Goal: Complete application form

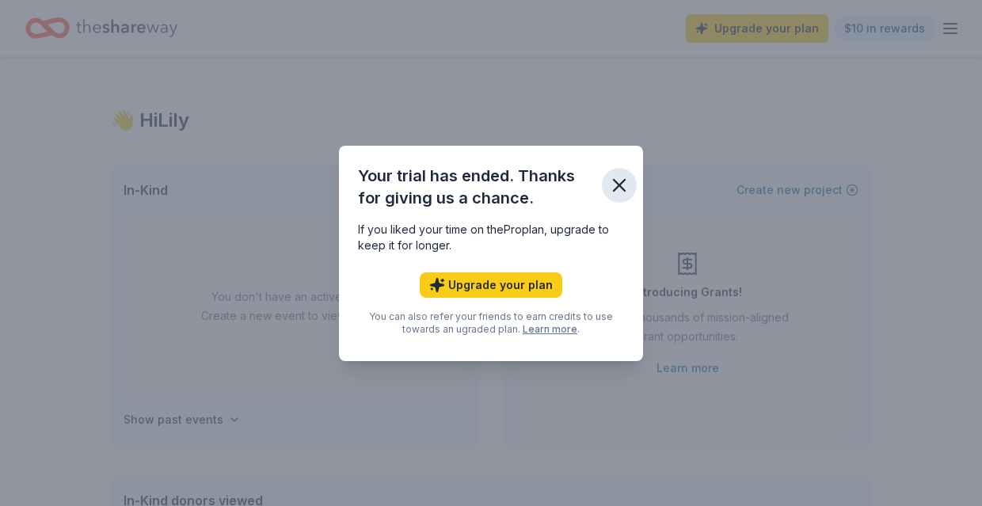
click at [612, 184] on icon "button" at bounding box center [619, 185] width 22 height 22
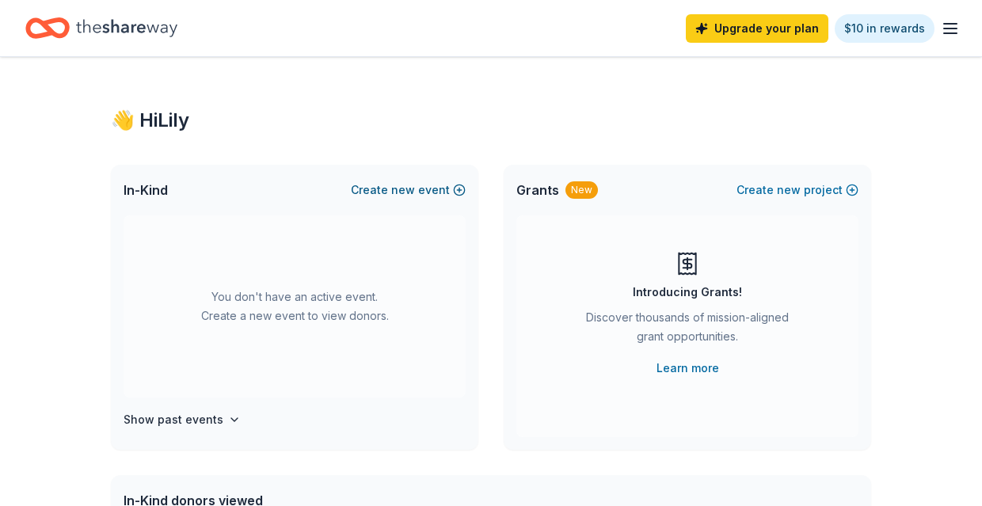
click at [418, 189] on button "Create new event" at bounding box center [408, 190] width 115 height 19
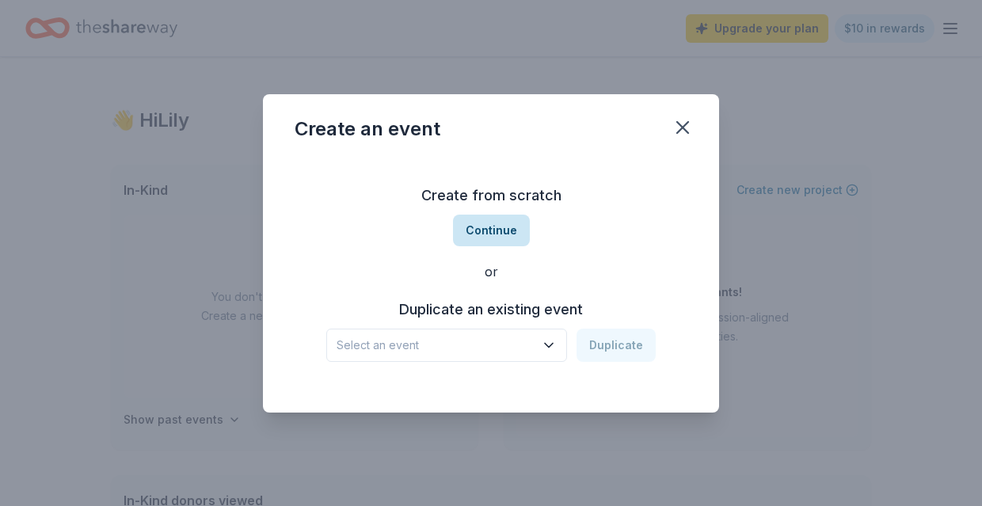
click at [501, 230] on button "Continue" at bounding box center [491, 231] width 77 height 32
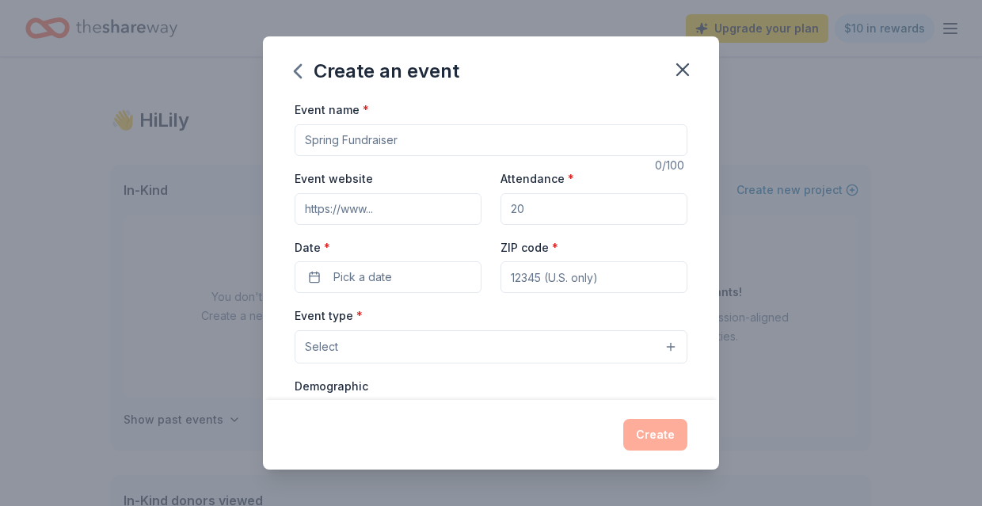
click at [376, 147] on input "Event name *" at bounding box center [491, 140] width 393 height 32
click at [558, 204] on input "Attendance *" at bounding box center [594, 209] width 187 height 32
type input "350"
click at [371, 283] on span "Pick a date" at bounding box center [363, 277] width 59 height 19
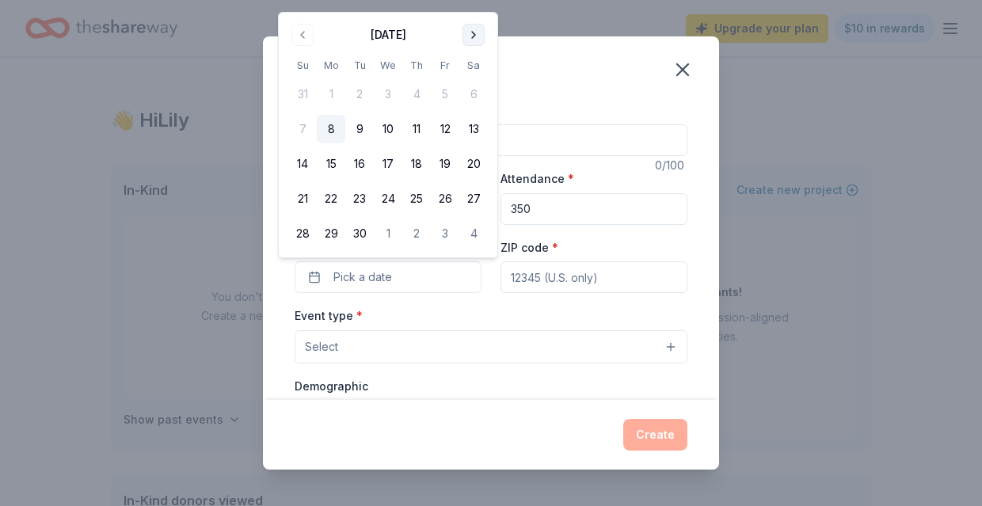
click at [476, 32] on button "Go to next month" at bounding box center [474, 35] width 22 height 22
click at [413, 193] on button "23" at bounding box center [416, 199] width 29 height 29
click at [415, 351] on button "Select" at bounding box center [491, 346] width 393 height 33
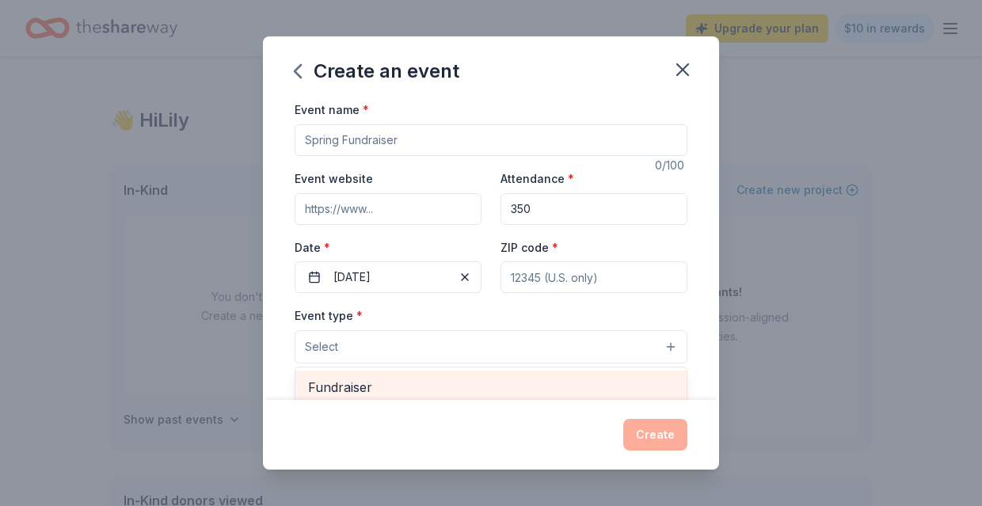
scroll to position [6, 0]
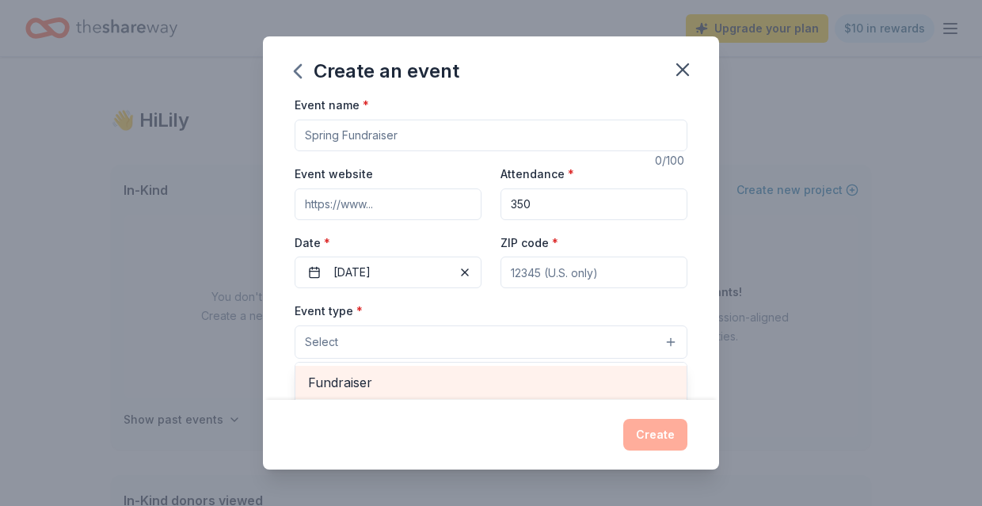
click at [371, 380] on span "Fundraiser" at bounding box center [491, 382] width 366 height 21
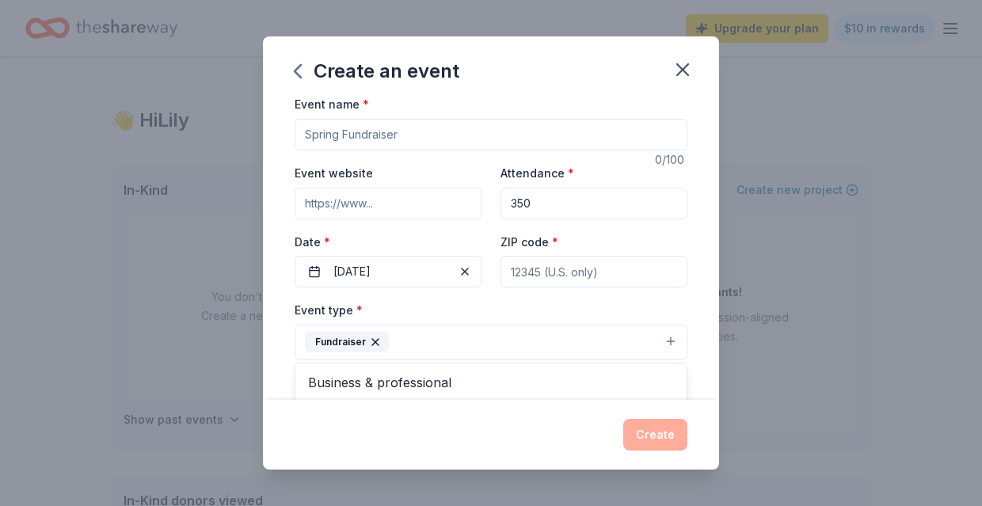
click at [385, 232] on div "Event name * 0 /100 Event website Attendance * 350 Date * 10/23/2025 ZIP code *…" at bounding box center [491, 461] width 393 height 734
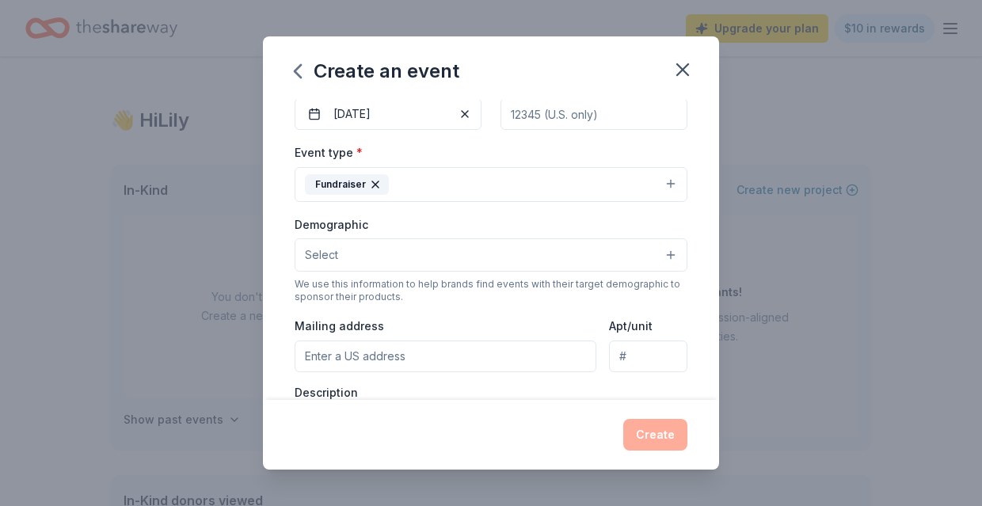
scroll to position [166, 0]
click at [391, 257] on button "Select" at bounding box center [491, 252] width 393 height 33
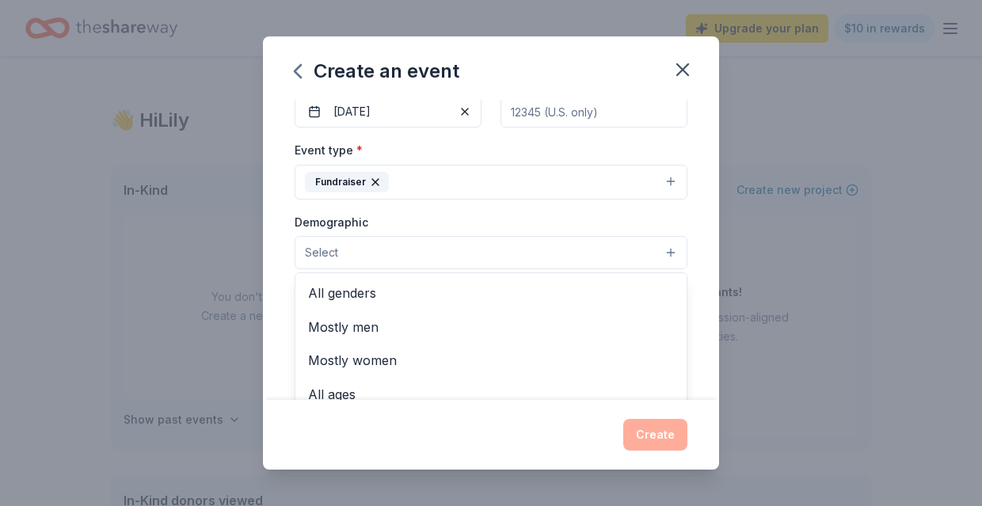
scroll to position [184, 0]
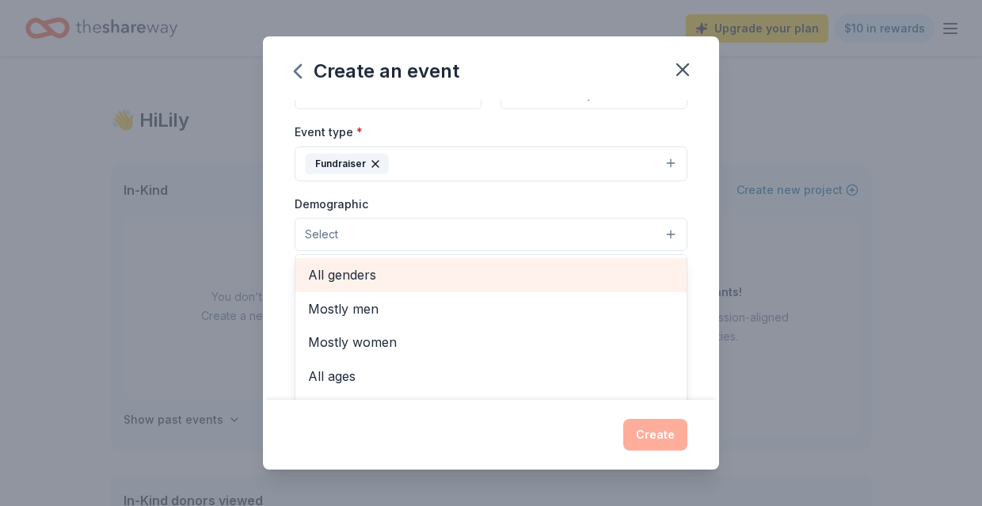
click at [375, 271] on span "All genders" at bounding box center [491, 275] width 366 height 21
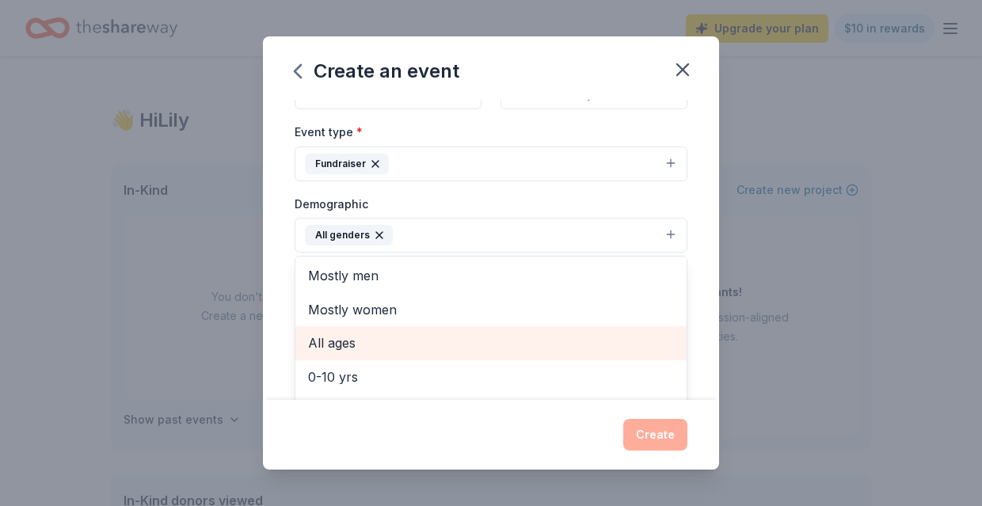
click at [374, 334] on span "All ages" at bounding box center [491, 343] width 366 height 21
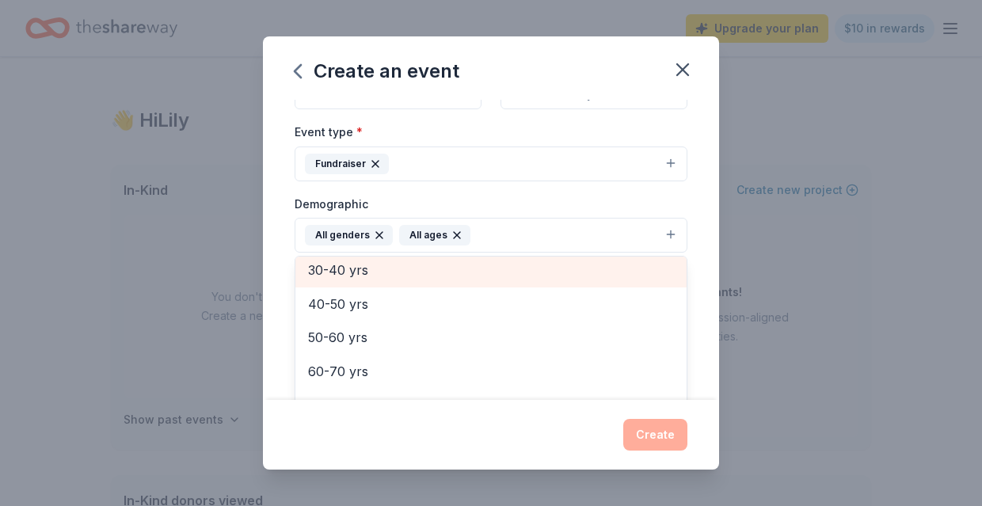
scroll to position [187, 0]
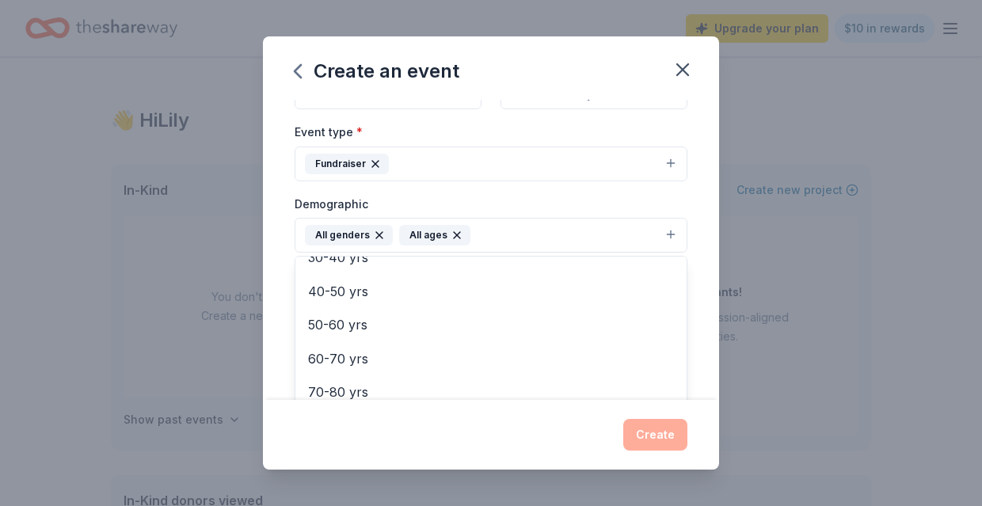
click at [280, 321] on div "Event name * 0 /100 Event website Attendance * 350 Date * 10/23/2025 ZIP code *…" at bounding box center [491, 249] width 456 height 299
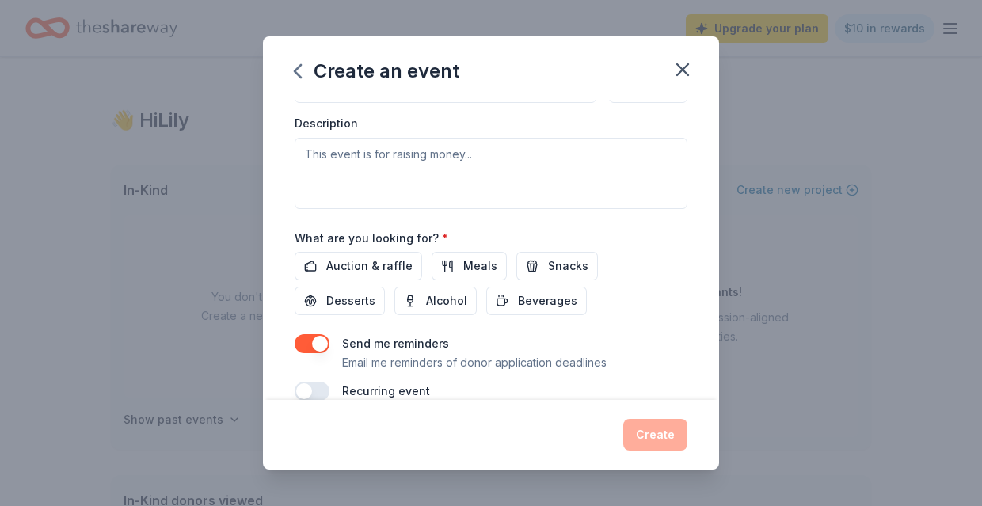
scroll to position [460, 0]
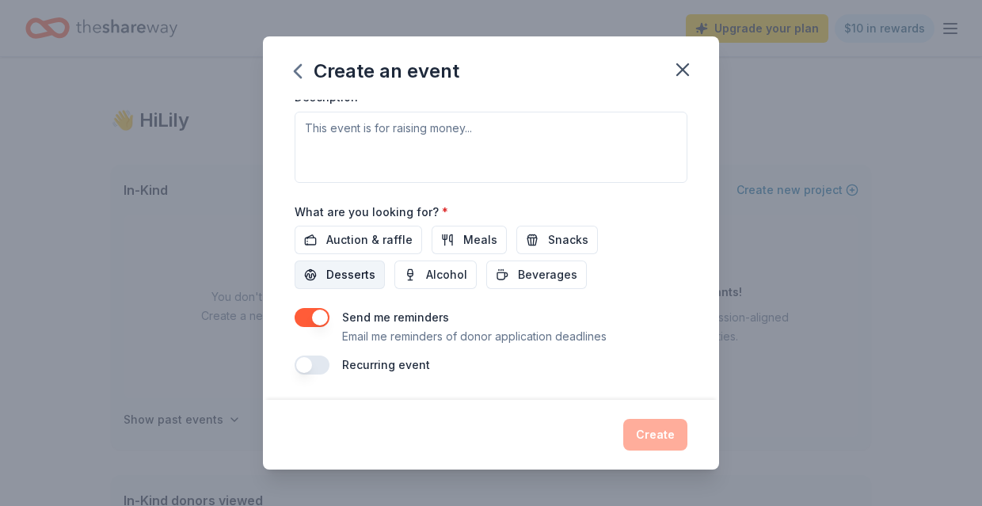
click at [376, 265] on span "Desserts" at bounding box center [350, 274] width 49 height 19
click at [564, 243] on span "Snacks" at bounding box center [568, 240] width 40 height 19
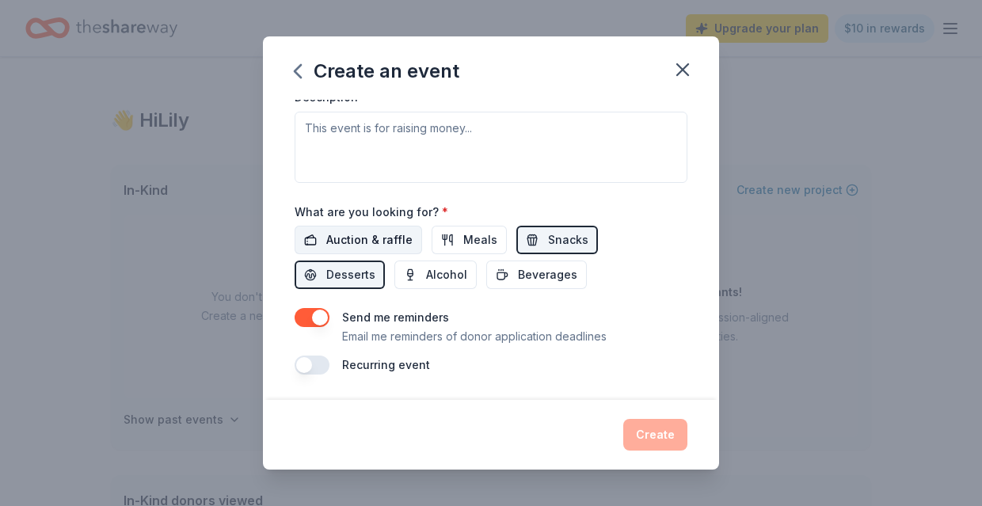
click at [387, 241] on span "Auction & raffle" at bounding box center [369, 240] width 86 height 19
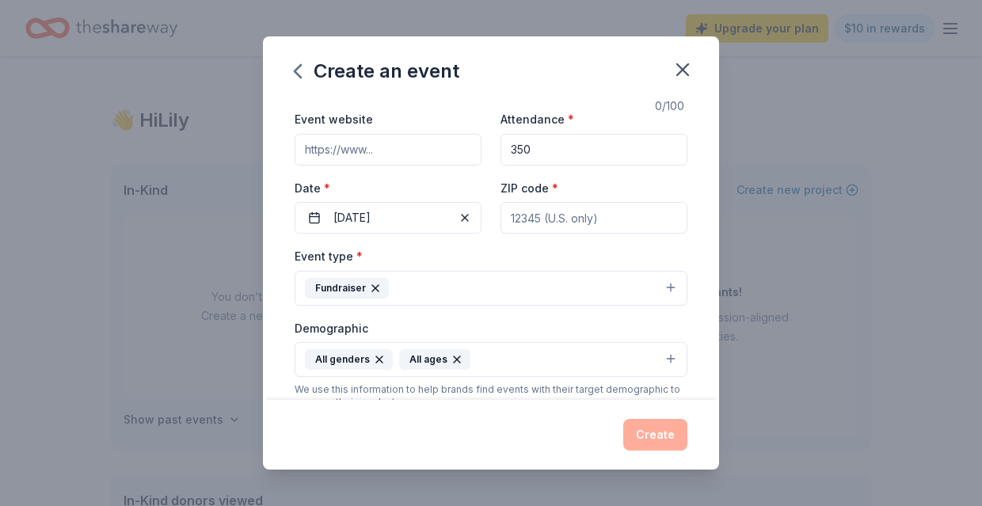
scroll to position [0, 0]
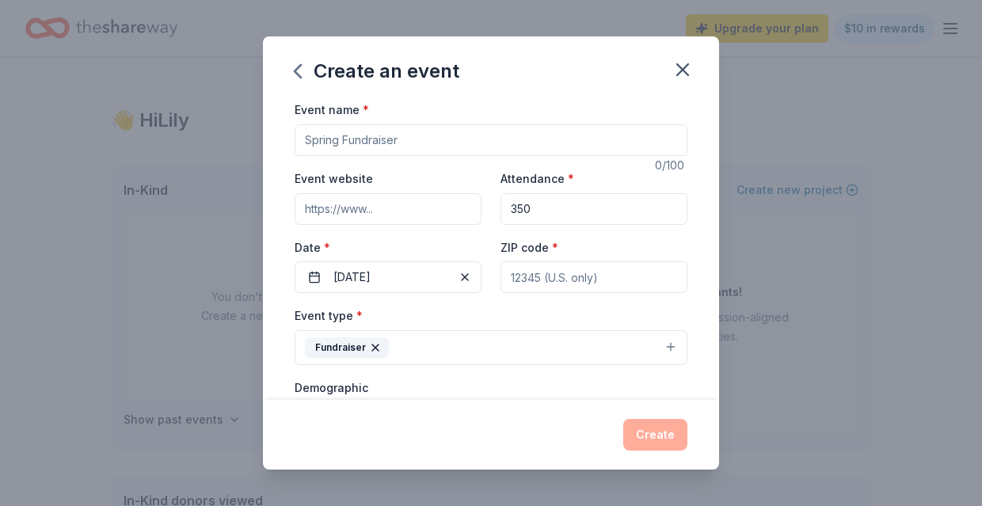
click at [360, 213] on input "Event website" at bounding box center [388, 209] width 187 height 32
paste input "https://givebutter.com/c/DAP2025"
type input "https://givebutter.com/c/DAP2025"
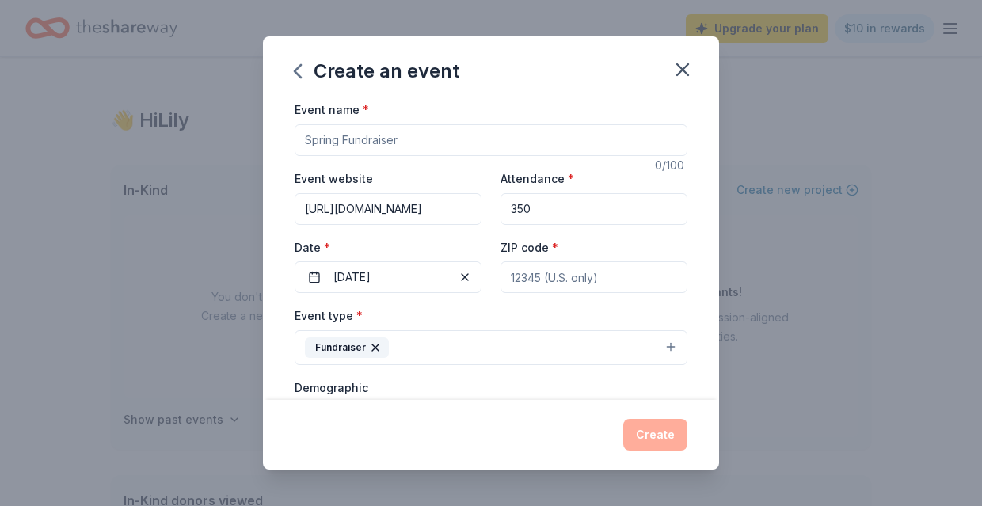
click at [351, 156] on div "Event name * 0 /100 Event website https://givebutter.com/c/DAP2025 Attendance *…" at bounding box center [491, 467] width 393 height 735
click at [354, 145] on input "Event name *" at bounding box center [491, 140] width 393 height 32
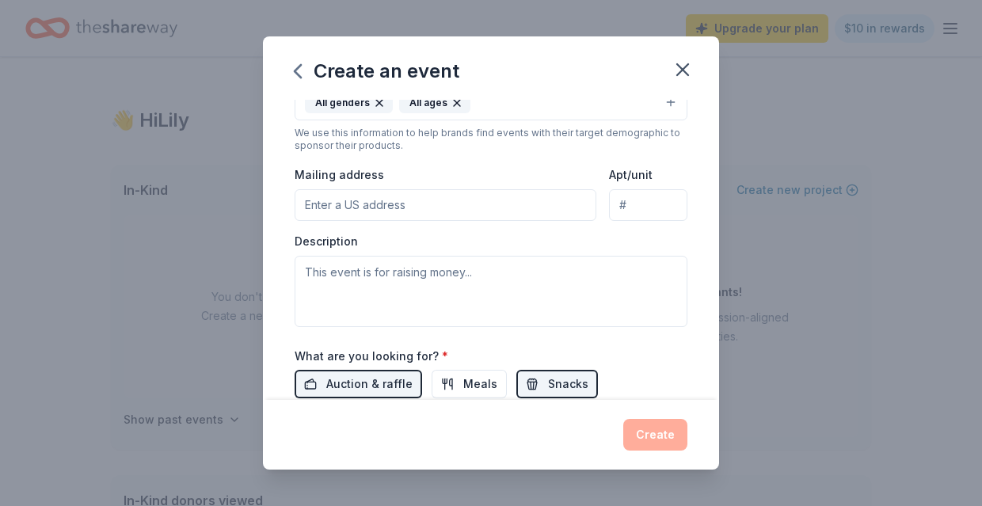
scroll to position [315, 0]
type input "DAP's [DATE] of Courage"
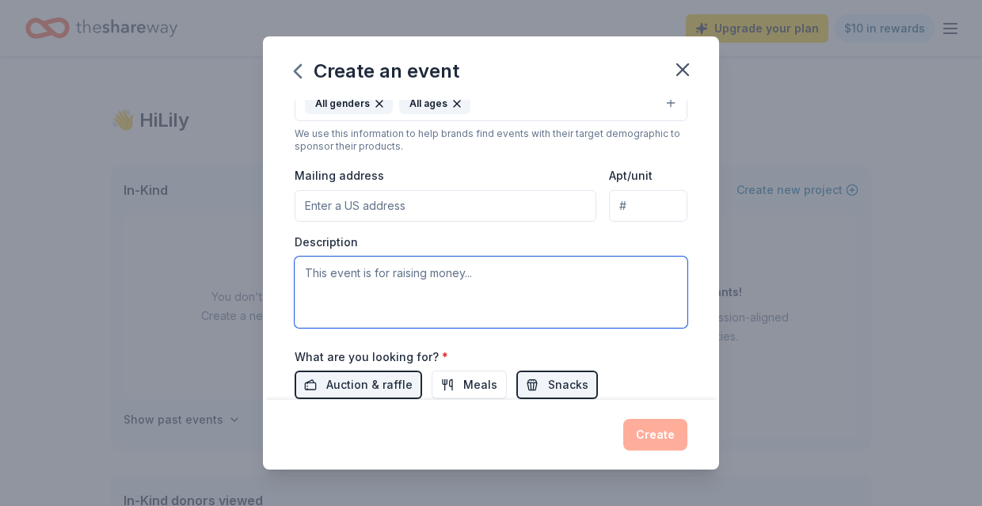
click at [433, 292] on textarea at bounding box center [491, 292] width 393 height 71
paste textarea "Since 1979, Domestic Abuse Project (DAP) has been a leader in pioneering effect…"
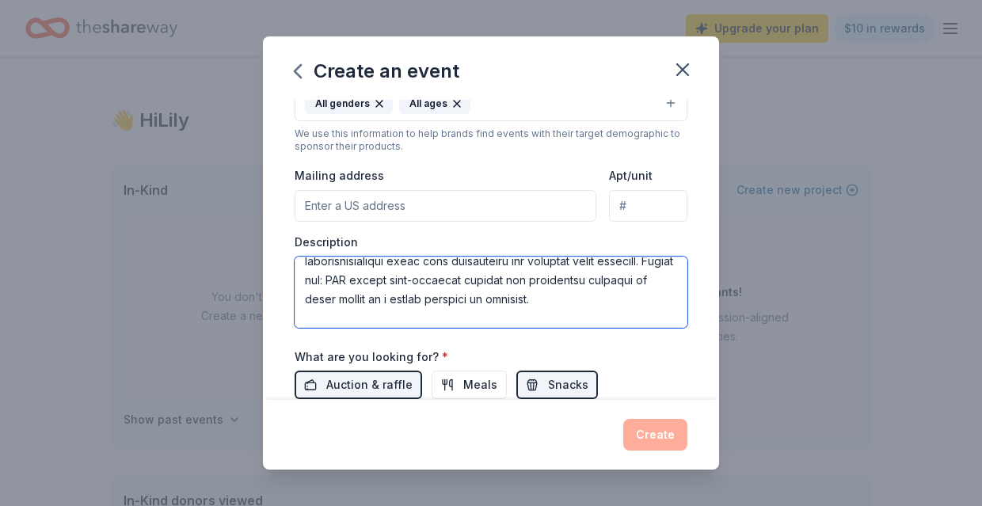
scroll to position [0, 0]
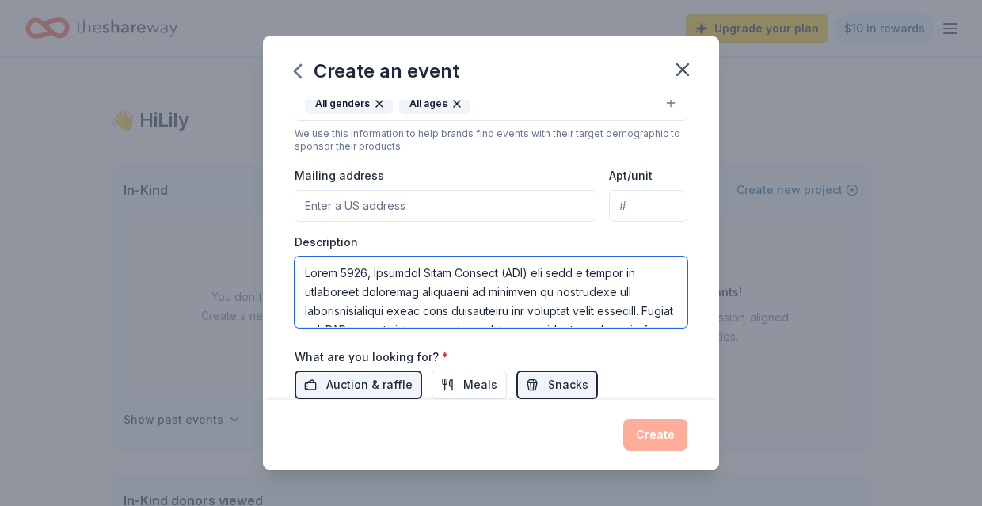
type textarea "Since 1979, Domestic Abuse Project (DAP) has been a leader in pioneering effect…"
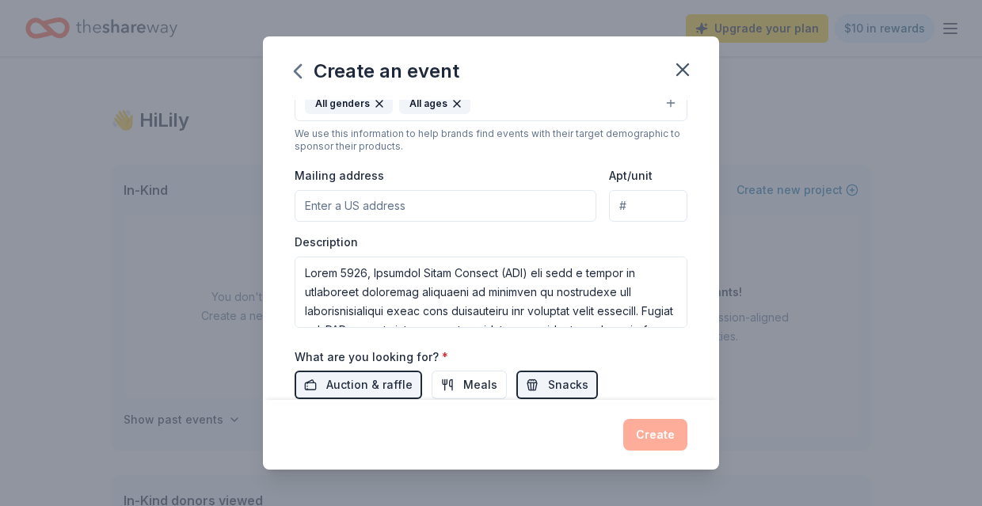
click at [505, 433] on div "Create" at bounding box center [491, 435] width 393 height 32
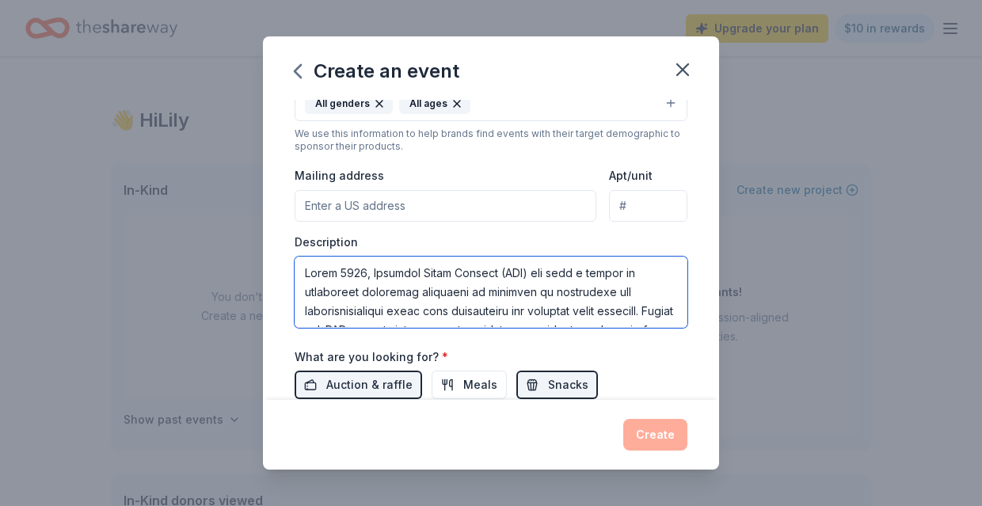
click at [506, 273] on textarea at bounding box center [491, 292] width 393 height 71
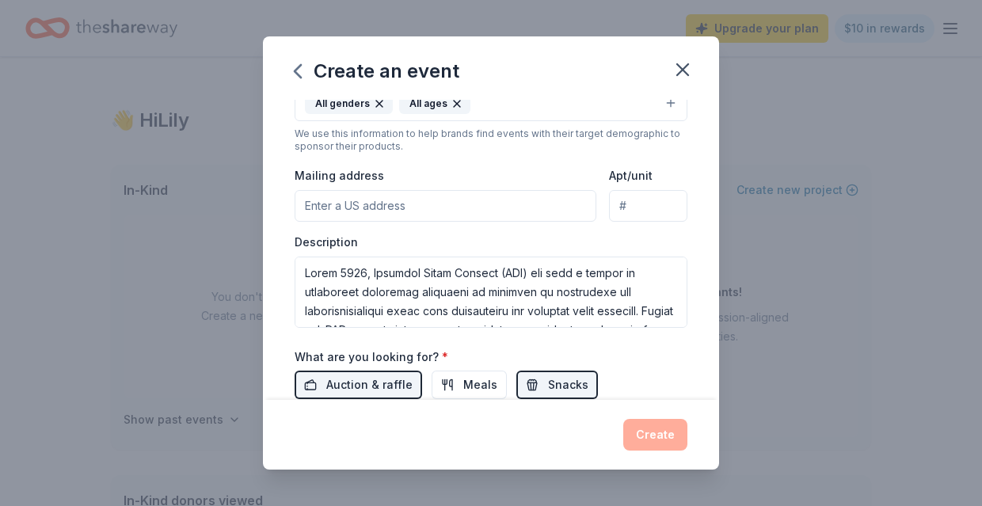
click at [459, 210] on input "Mailing address" at bounding box center [446, 206] width 302 height 32
click at [480, 171] on div "Mailing address" at bounding box center [446, 194] width 302 height 56
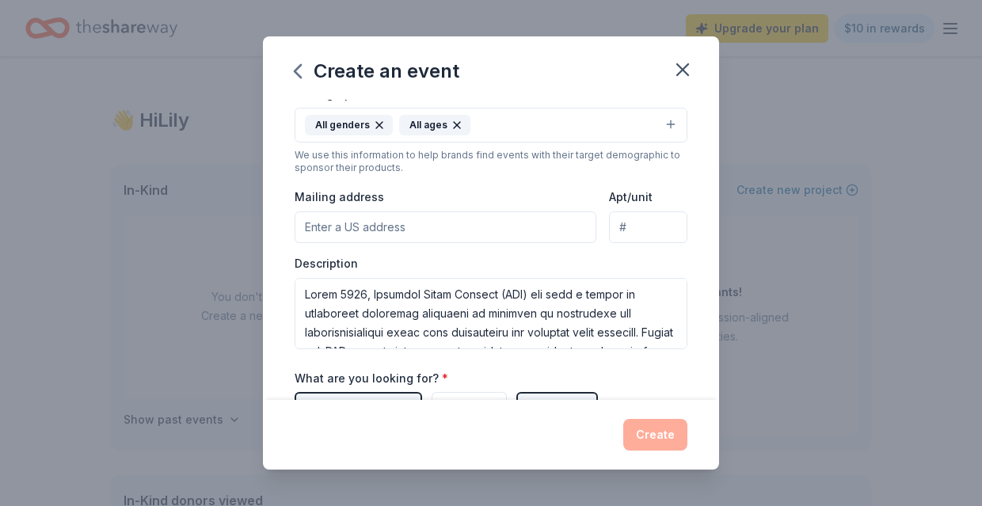
scroll to position [291, 0]
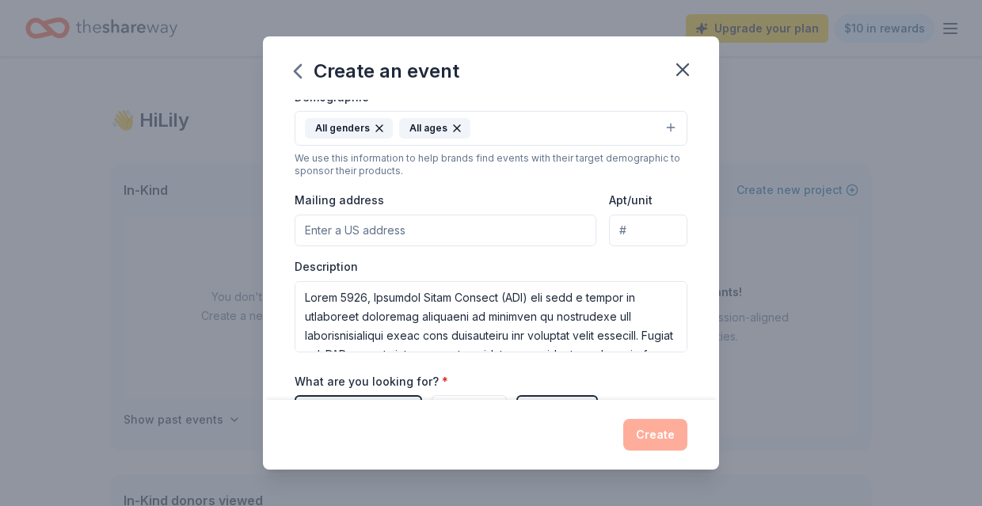
click at [368, 238] on input "Mailing address" at bounding box center [446, 231] width 302 height 32
type input "3420 List Place, 322C"
type input "55416"
click at [407, 230] on input "3420 List Place, 322C" at bounding box center [446, 231] width 302 height 32
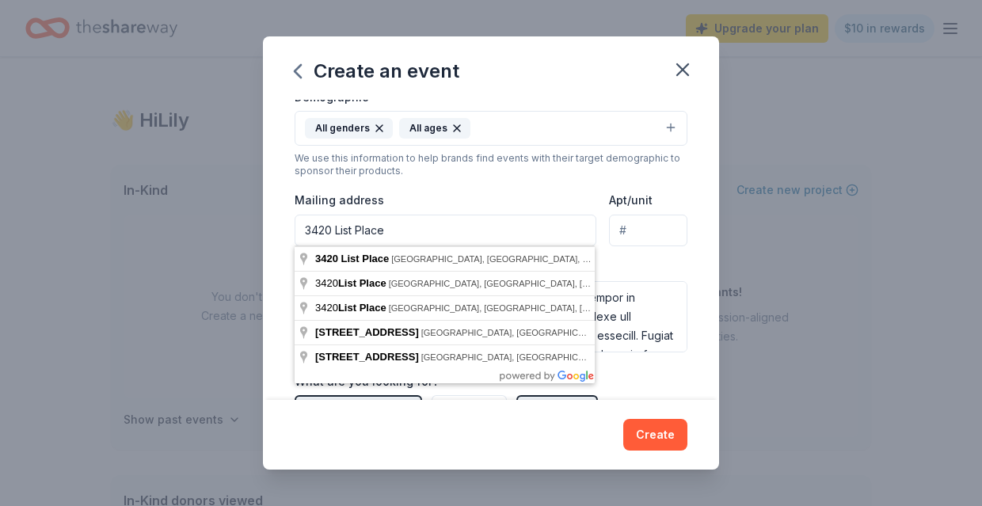
type input "3420 List Place"
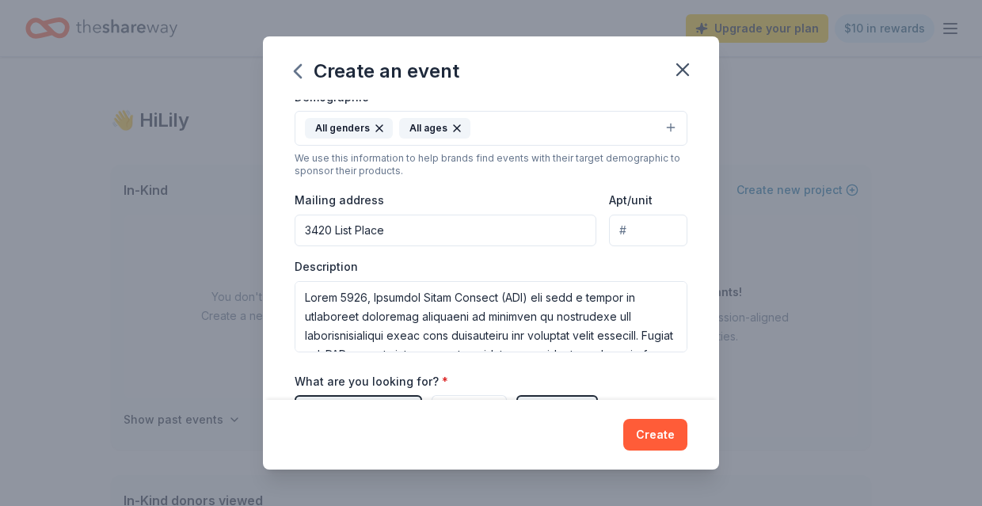
click at [635, 224] on input "Apt/unit" at bounding box center [648, 231] width 78 height 32
type input "322C"
click at [677, 198] on div "Apt/unit 322C" at bounding box center [648, 218] width 78 height 56
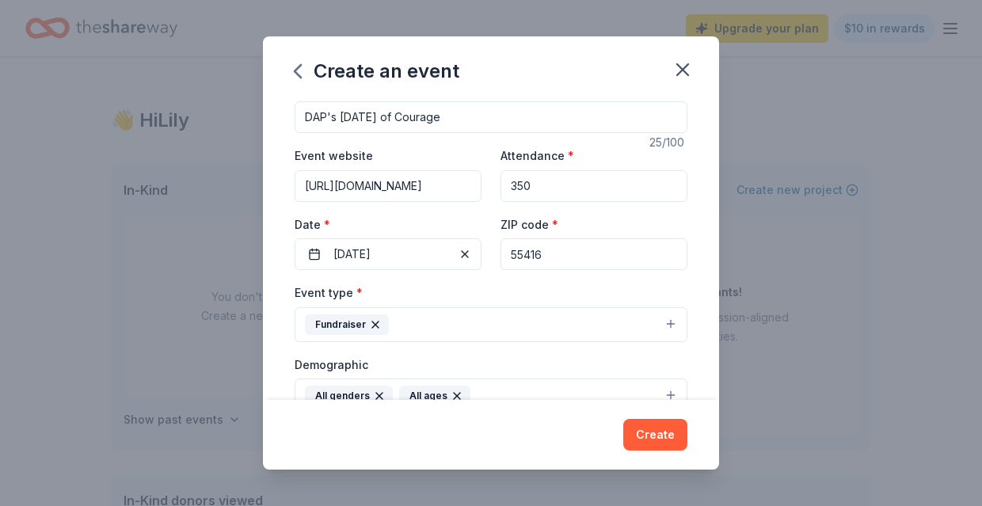
scroll to position [0, 0]
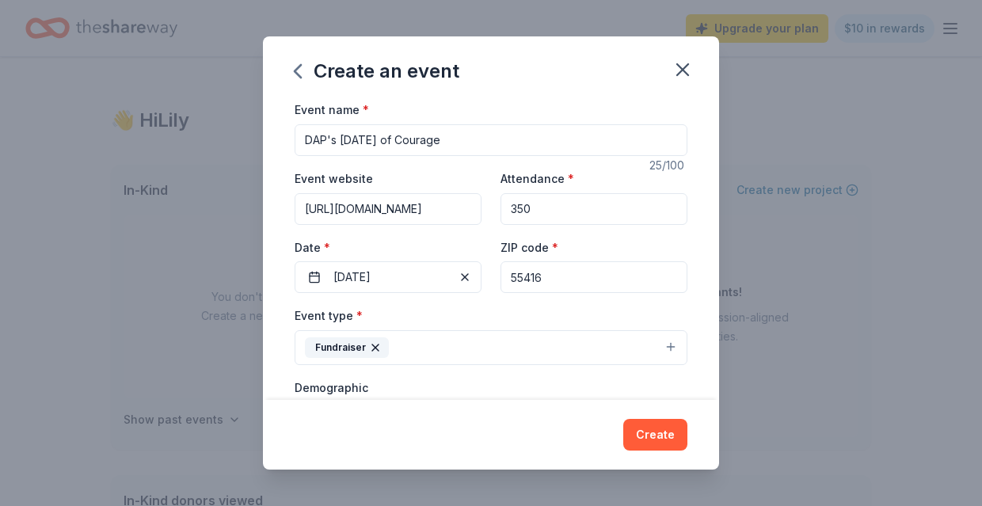
click at [555, 269] on input "55416" at bounding box center [594, 277] width 187 height 32
click at [555, 277] on input "55416" at bounding box center [594, 277] width 187 height 32
type input "55404"
click at [664, 429] on button "Create" at bounding box center [656, 435] width 64 height 32
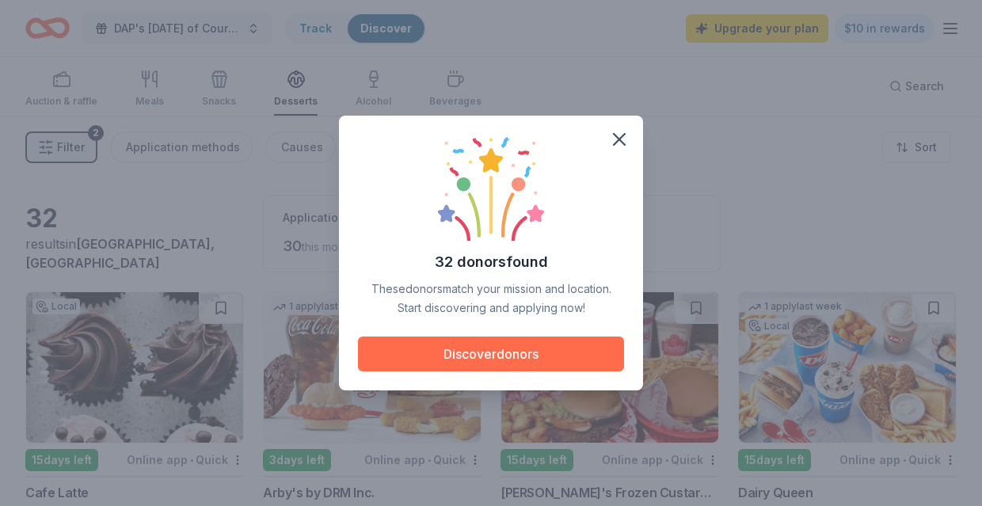
click at [550, 352] on button "Discover donors" at bounding box center [491, 354] width 266 height 35
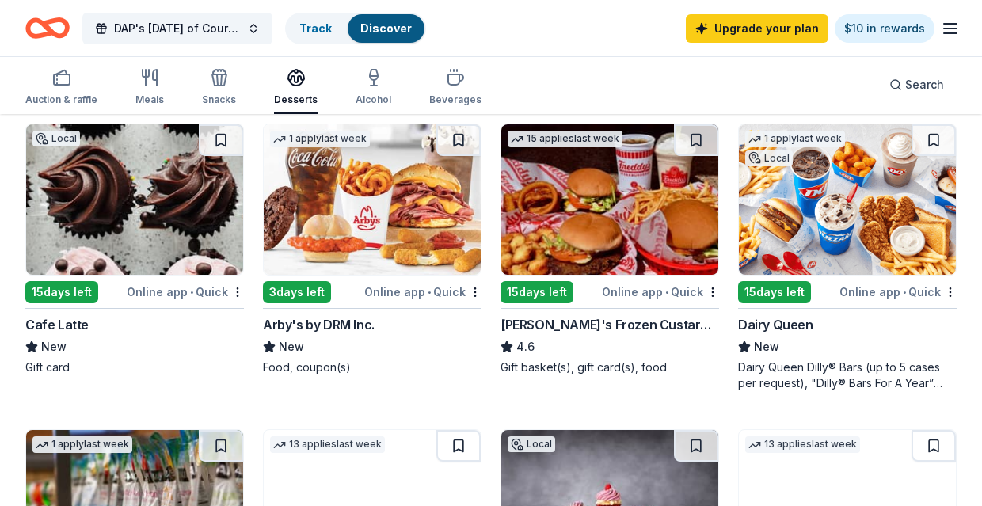
scroll to position [167, 0]
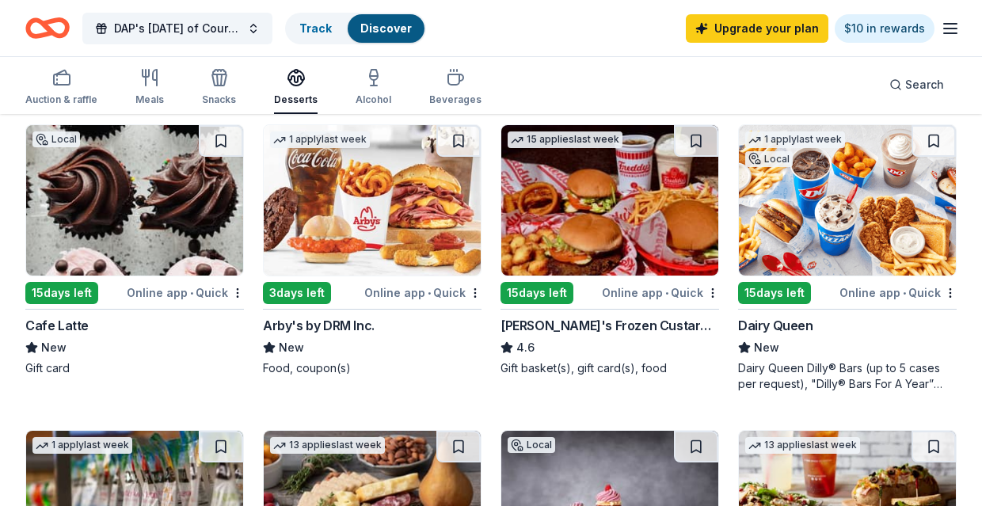
click at [181, 296] on div "Online app • Quick" at bounding box center [185, 293] width 117 height 20
click at [192, 292] on span "•" at bounding box center [191, 293] width 3 height 13
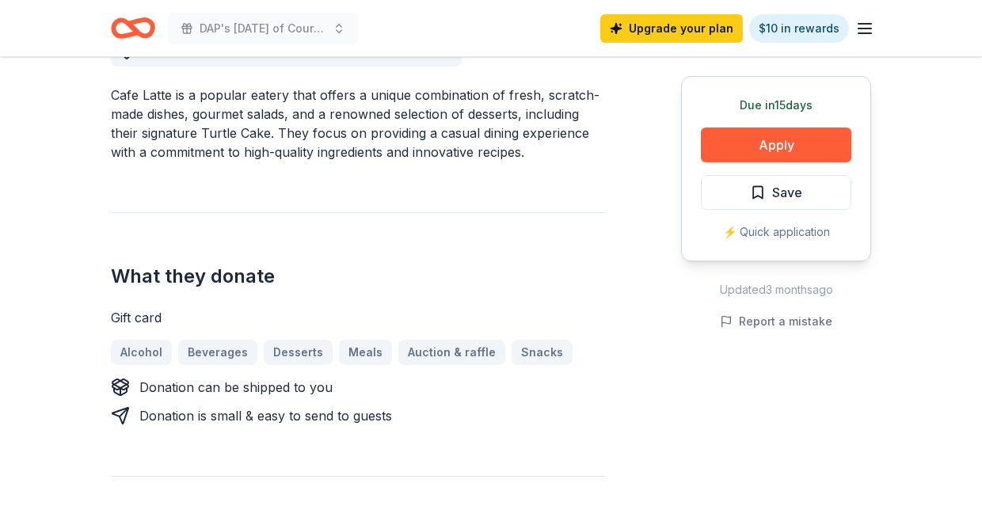
scroll to position [478, 0]
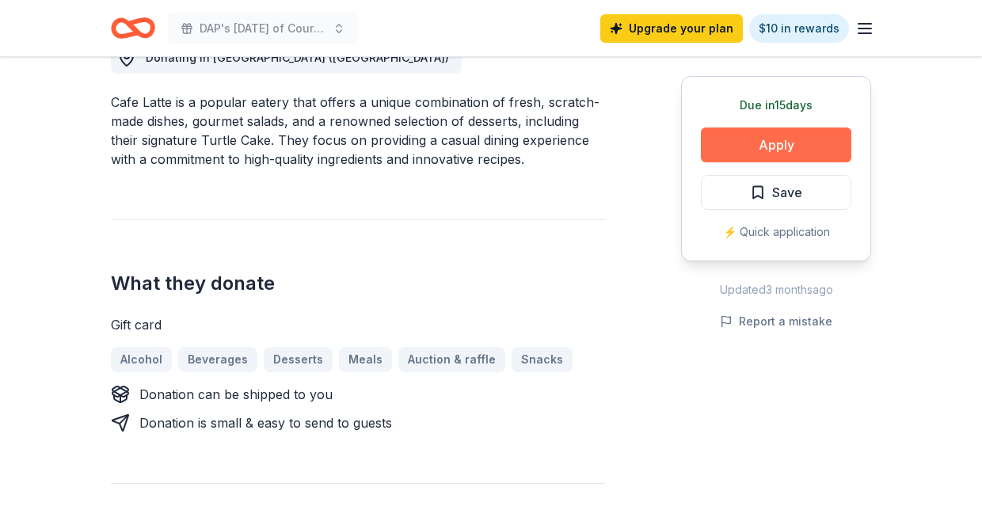
click at [777, 146] on button "Apply" at bounding box center [776, 145] width 151 height 35
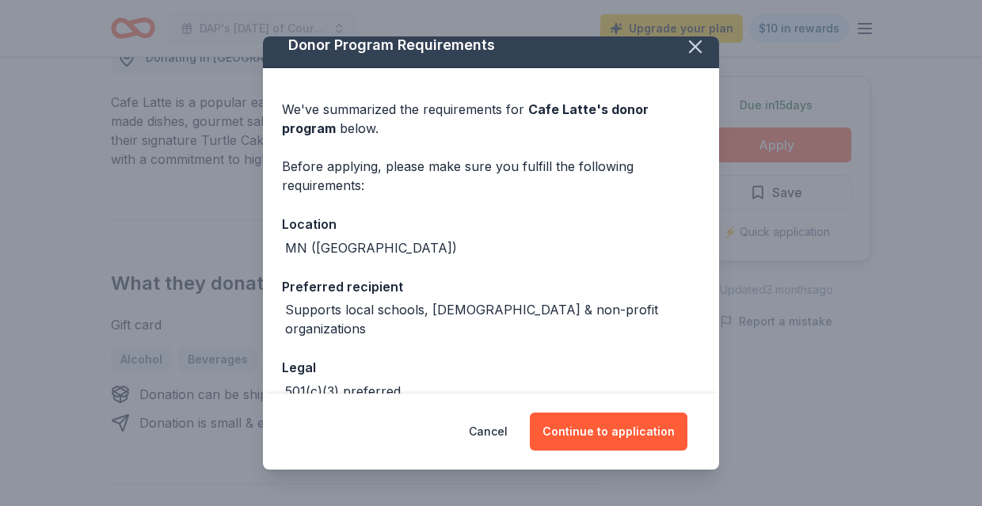
scroll to position [86, 0]
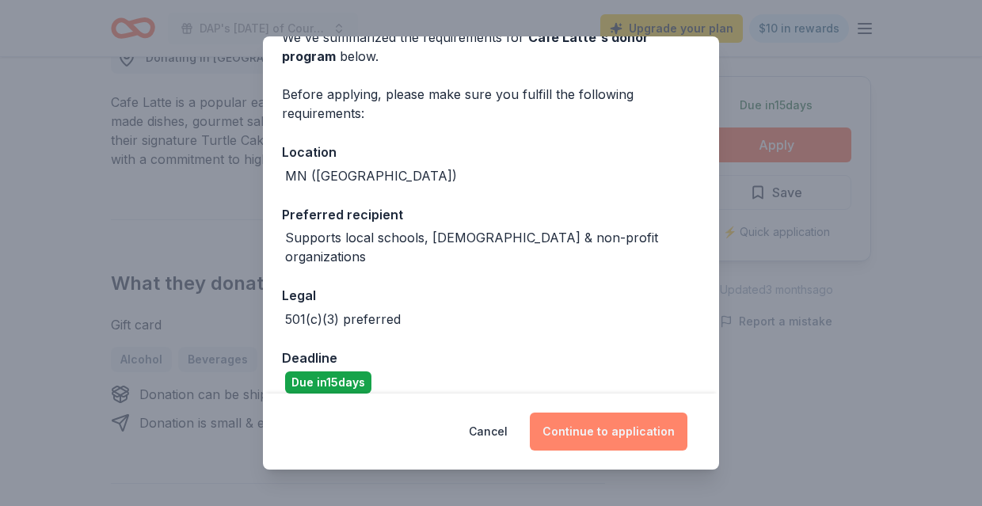
click at [618, 425] on button "Continue to application" at bounding box center [609, 432] width 158 height 38
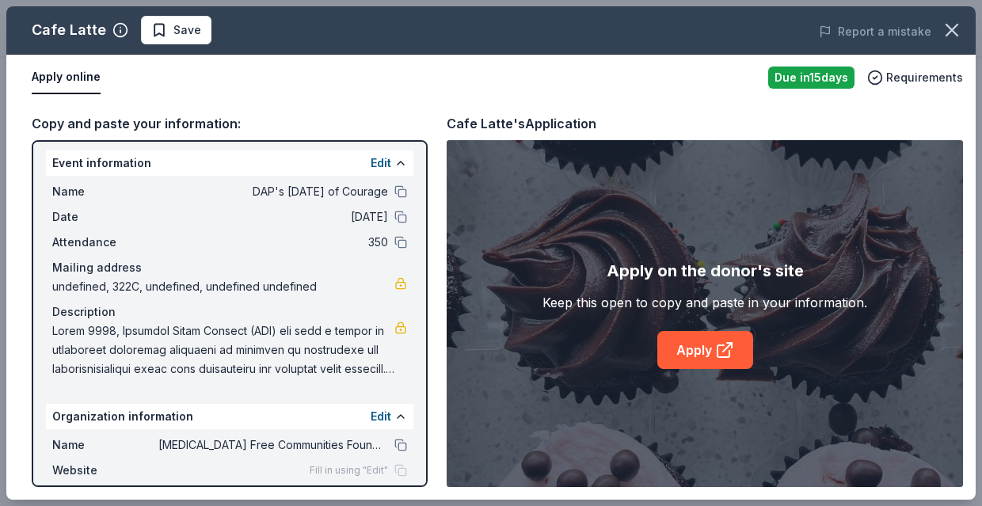
scroll to position [0, 0]
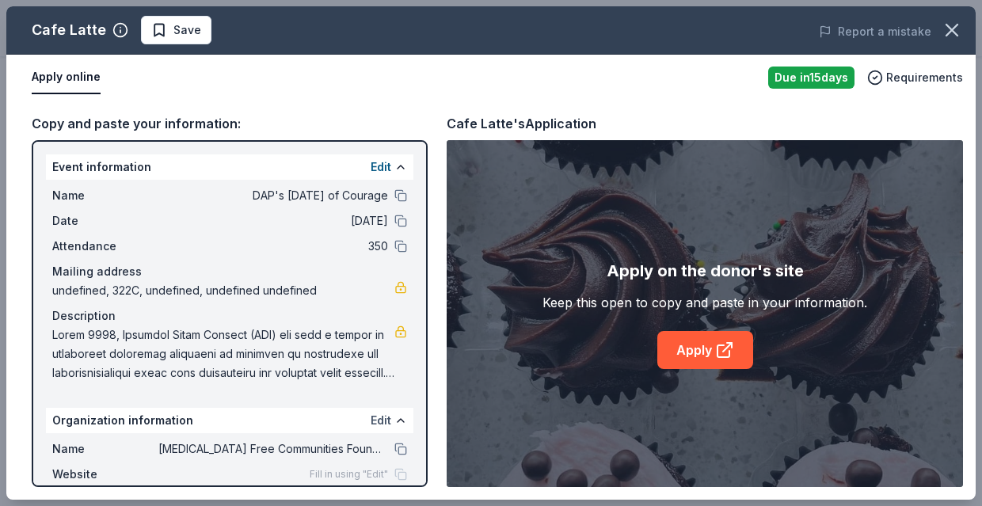
click at [381, 415] on button "Edit" at bounding box center [381, 420] width 21 height 19
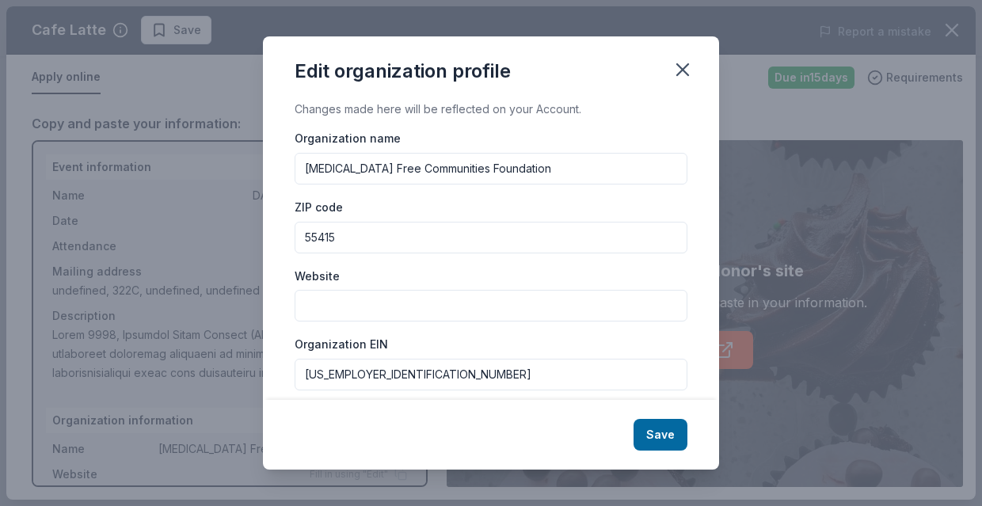
click at [416, 163] on input "[MEDICAL_DATA] Free Communities Foundation" at bounding box center [491, 169] width 393 height 32
type input "Domestic Abuse Project"
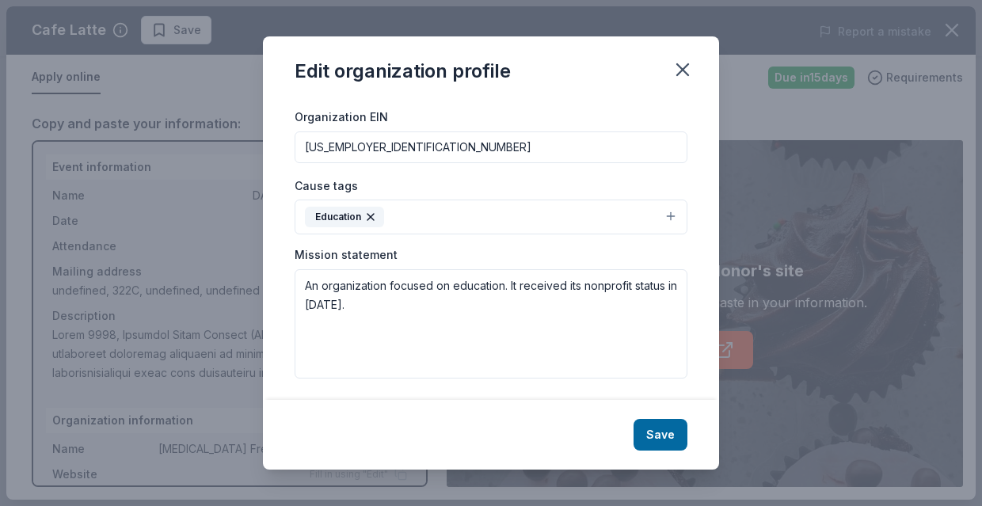
scroll to position [231, 0]
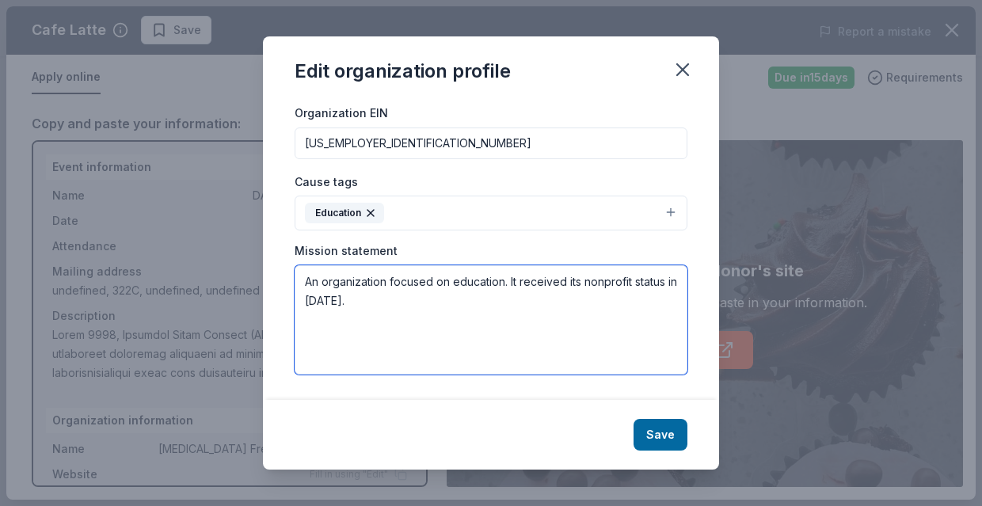
click at [432, 290] on textarea "An organization focused on education. It received its nonprofit status in [DATE…" at bounding box center [491, 319] width 393 height 109
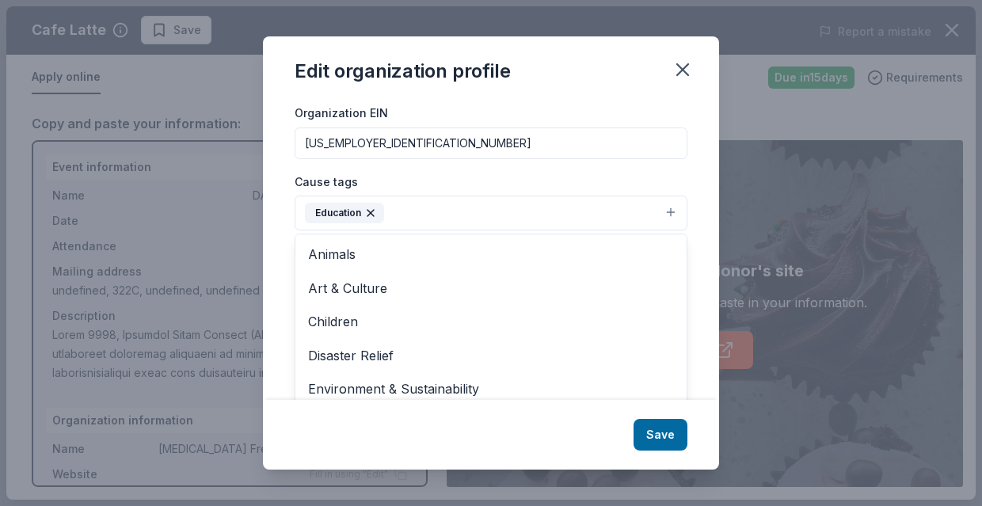
click at [373, 212] on icon "button" at bounding box center [370, 213] width 13 height 13
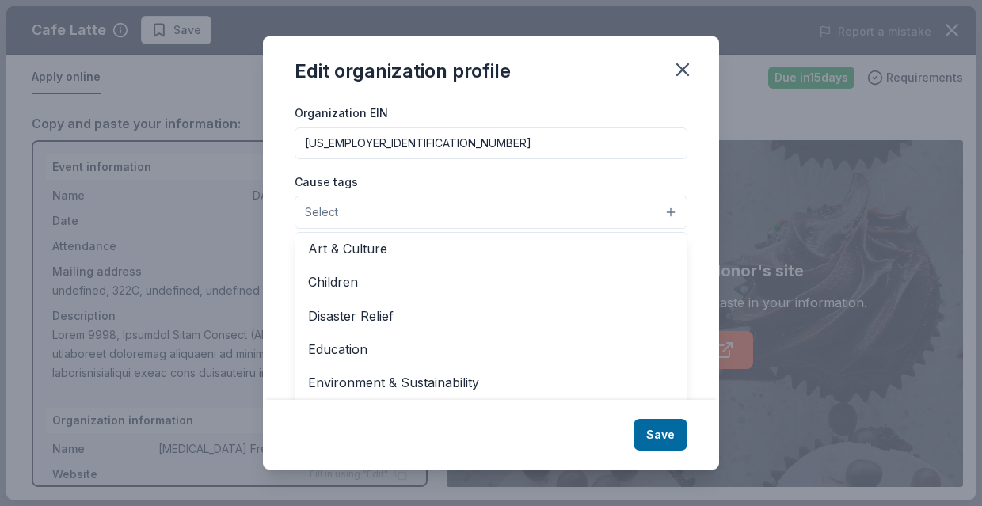
scroll to position [40, 0]
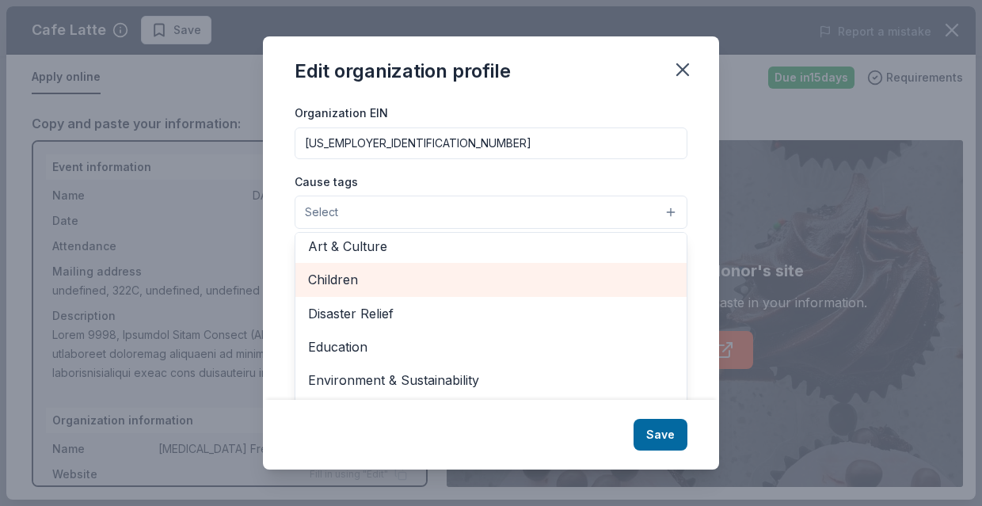
click at [390, 284] on span "Children" at bounding box center [491, 279] width 366 height 21
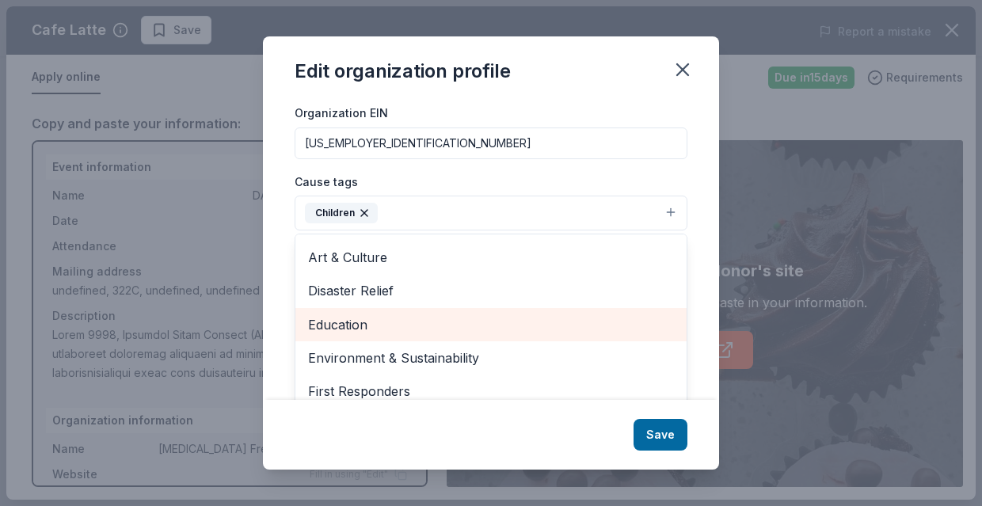
scroll to position [30, 0]
click at [399, 324] on span "Education" at bounding box center [491, 325] width 366 height 21
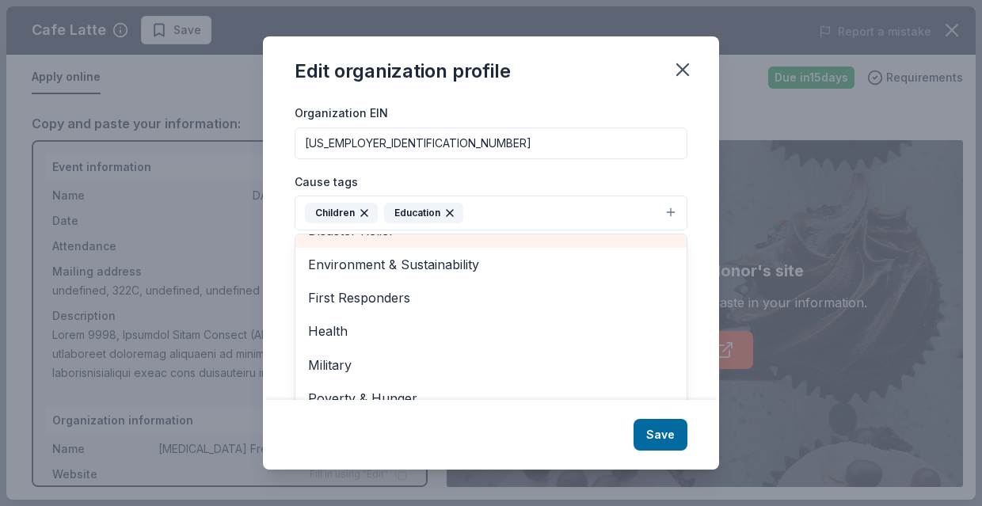
scroll to position [110, 0]
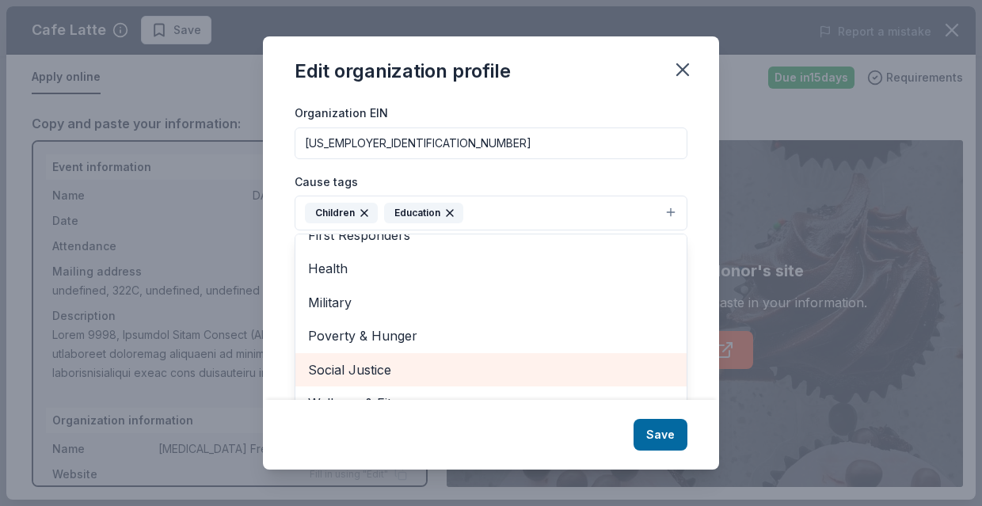
click at [403, 360] on span "Social Justice" at bounding box center [491, 370] width 366 height 21
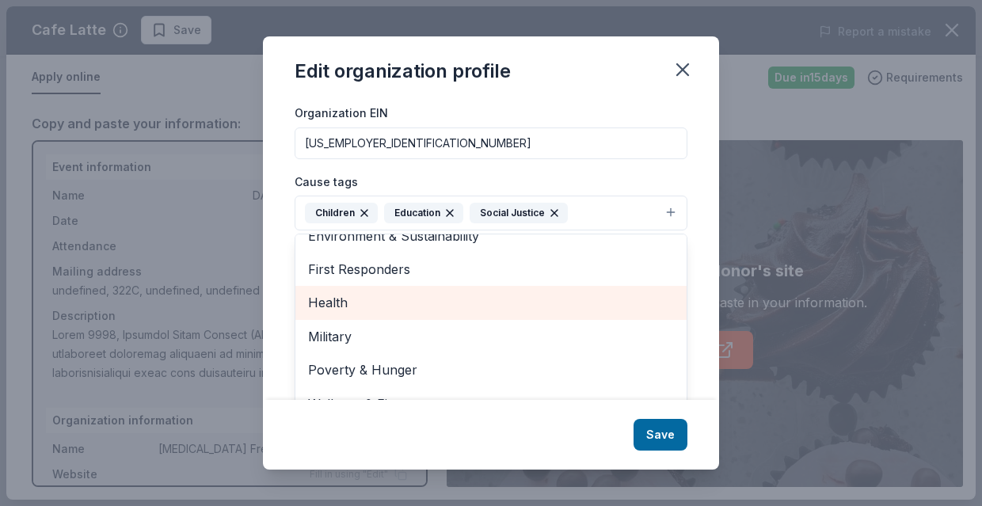
scroll to position [255, 0]
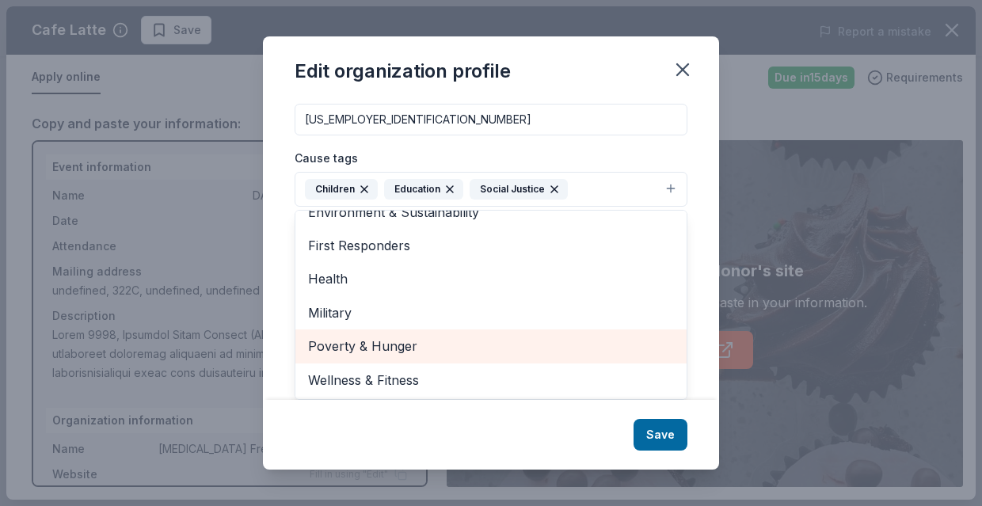
click at [400, 351] on span "Poverty & Hunger" at bounding box center [491, 346] width 366 height 21
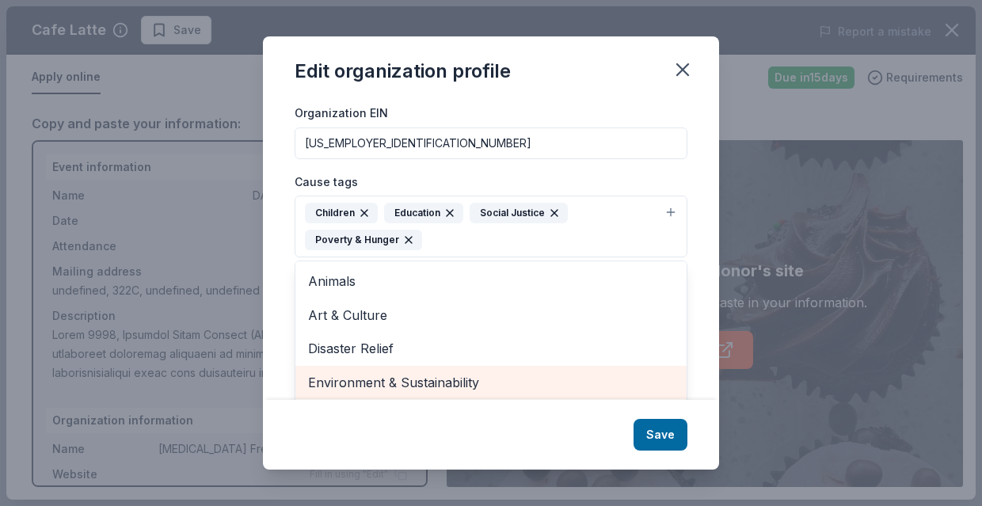
scroll to position [229, 0]
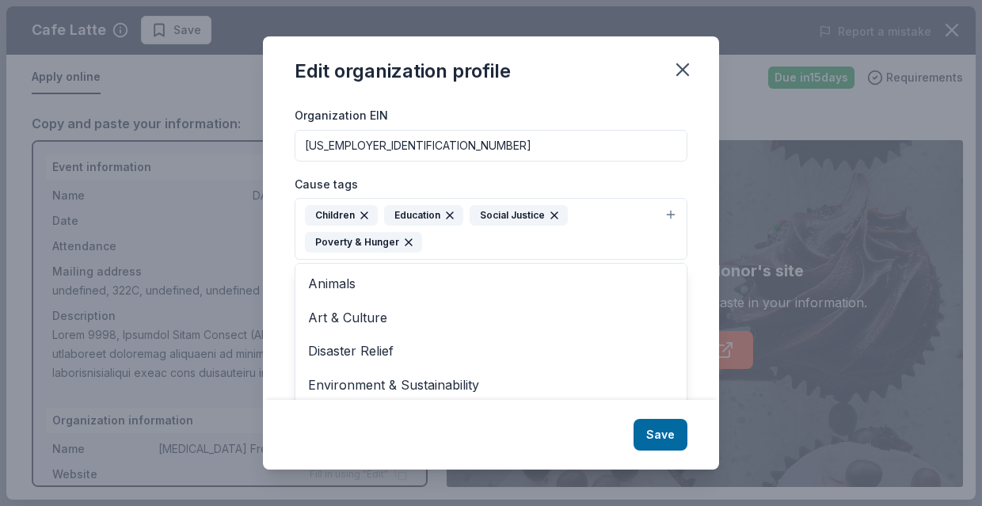
click at [472, 154] on div "Organization name Domestic Abuse Project ZIP code 55415 Website Organization EI…" at bounding box center [491, 151] width 393 height 505
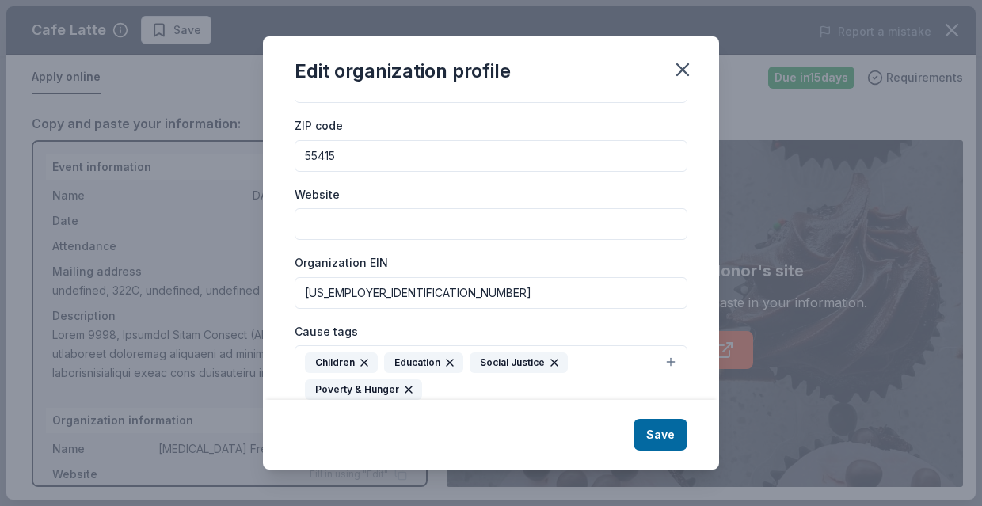
scroll to position [0, 0]
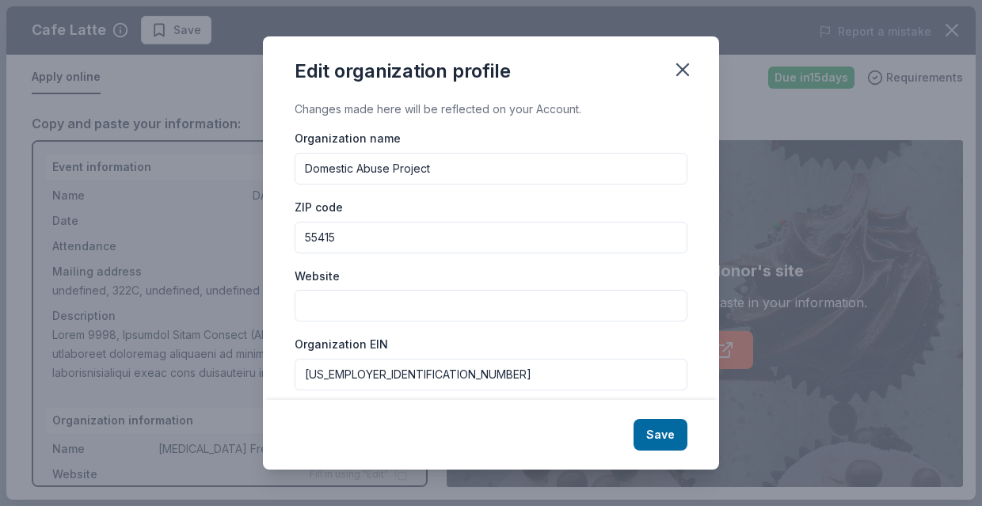
click at [368, 231] on input "55415" at bounding box center [491, 238] width 393 height 32
type input "55413"
click at [375, 299] on input "Website" at bounding box center [491, 306] width 393 height 32
paste input "[URL][DOMAIN_NAME]"
type input "[URL][DOMAIN_NAME]"
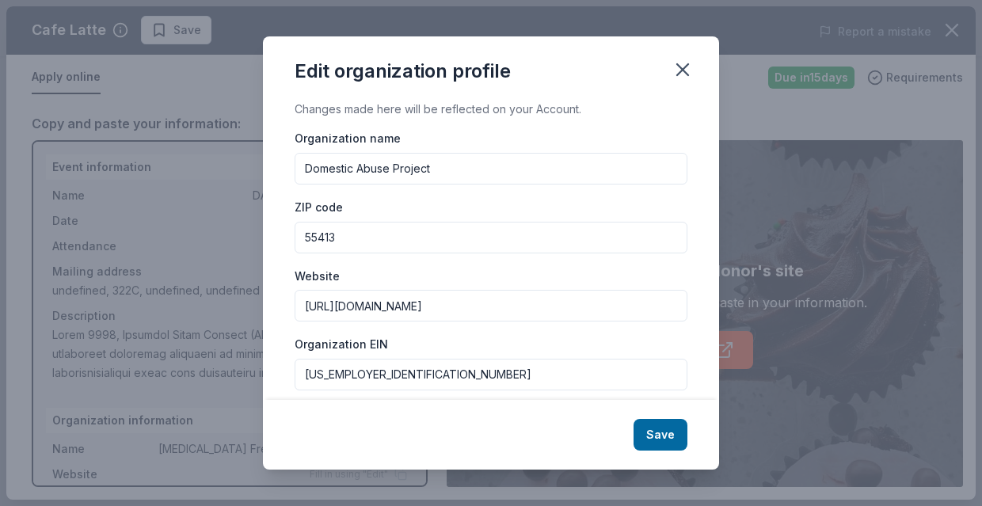
click at [499, 262] on div "Organization name Domestic Abuse Project ZIP code 55413 Website [URL][DOMAIN_NA…" at bounding box center [491, 380] width 393 height 505
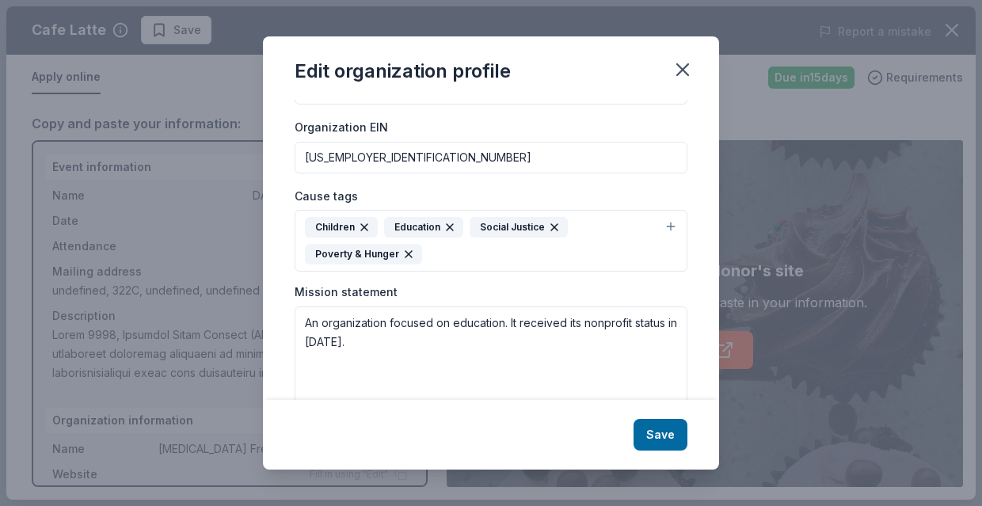
scroll to position [258, 0]
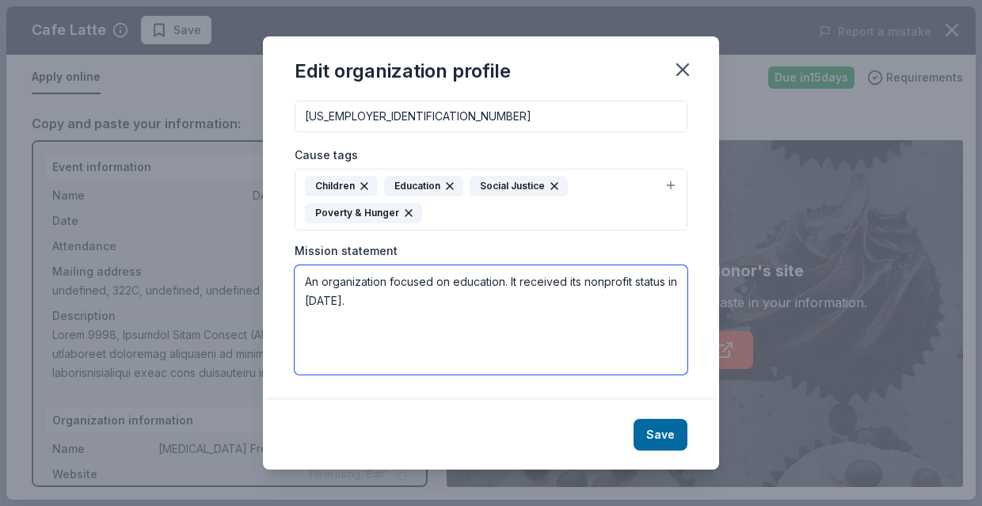
click at [532, 317] on textarea "An organization focused on education. It received its nonprofit status in [DATE…" at bounding box center [491, 319] width 393 height 109
drag, startPoint x: 344, startPoint y: 301, endPoint x: 307, endPoint y: 280, distance: 42.6
click at [307, 280] on textarea "An organization focused on education. It received its nonprofit status in [DATE…" at bounding box center [491, 319] width 393 height 109
paste textarea "We build communities free from violence by providing holistic healing for every…"
paste textarea "DAP envisions a community free of domestic abuse where families experience heal…"
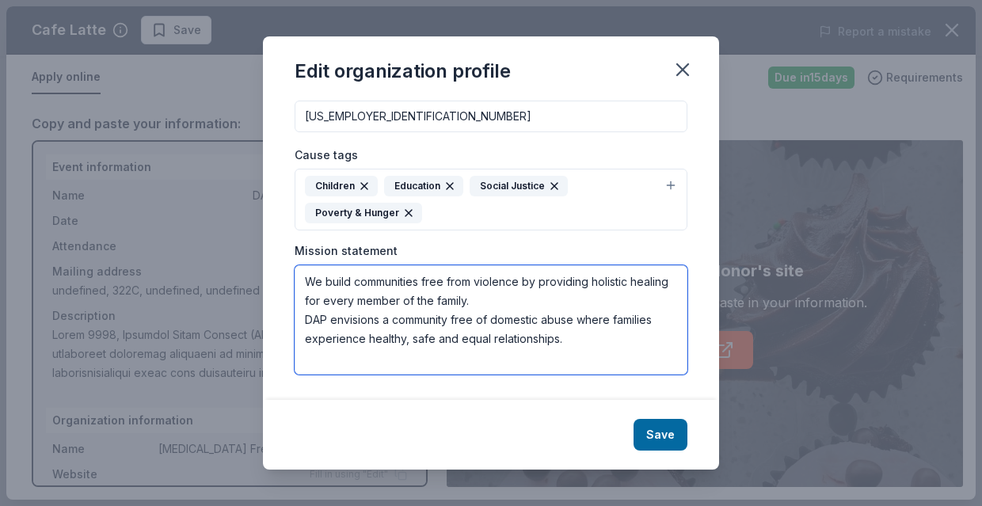
type textarea "We build communities free from violence by providing holistic healing for every…"
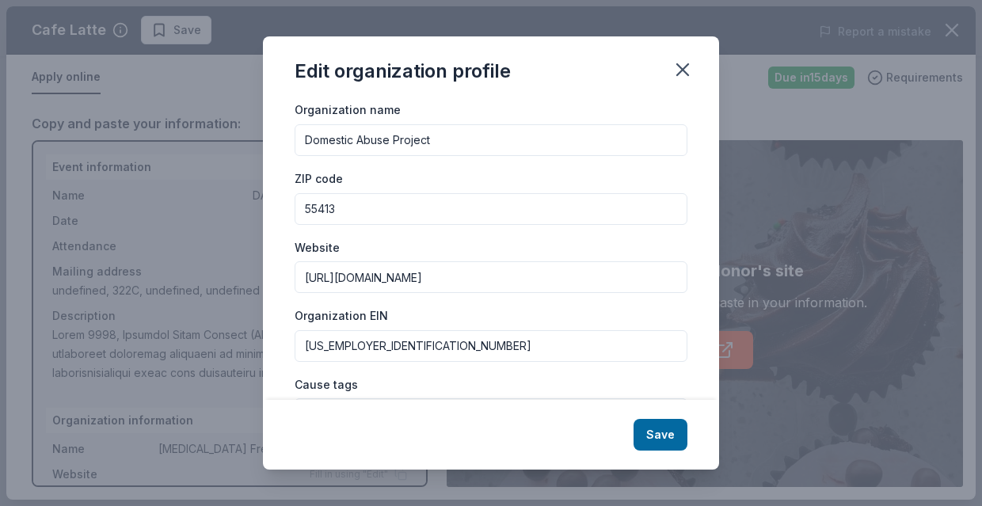
scroll to position [32, 0]
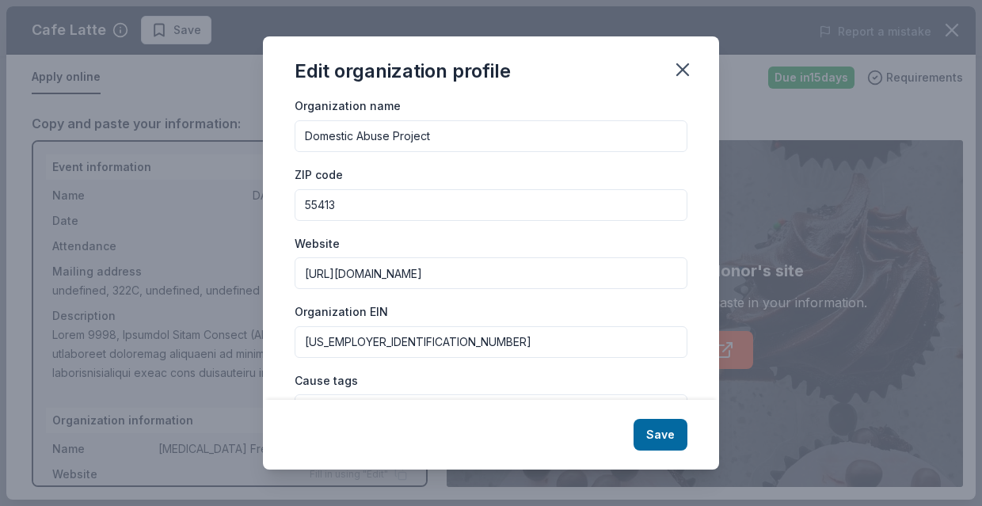
click at [339, 330] on input "[US_EMPLOYER_IDENTIFICATION_NUMBER]" at bounding box center [491, 342] width 393 height 32
click at [335, 341] on input "[US_EMPLOYER_IDENTIFICATION_NUMBER]" at bounding box center [491, 342] width 393 height 32
paste input "[US_EMPLOYER_IDENTIFICATION_NUMBER]."
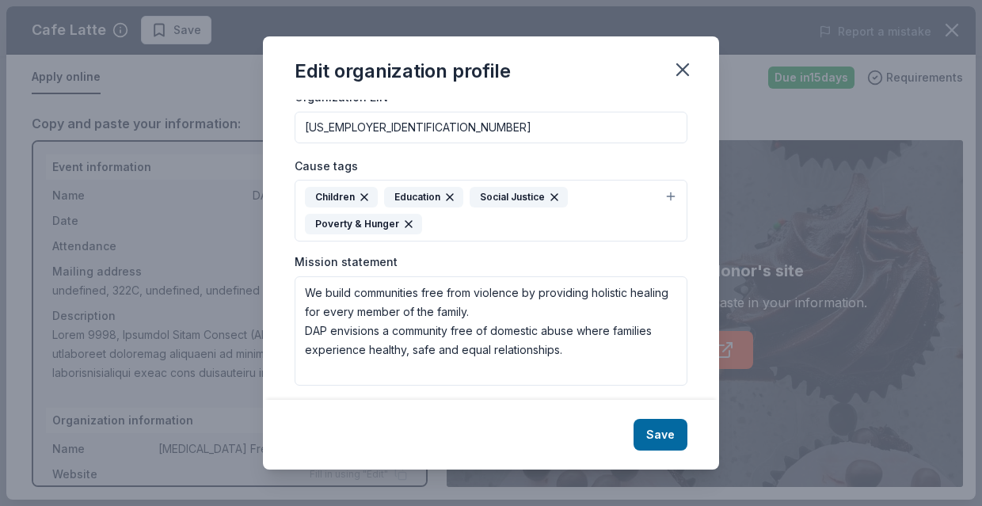
scroll to position [258, 0]
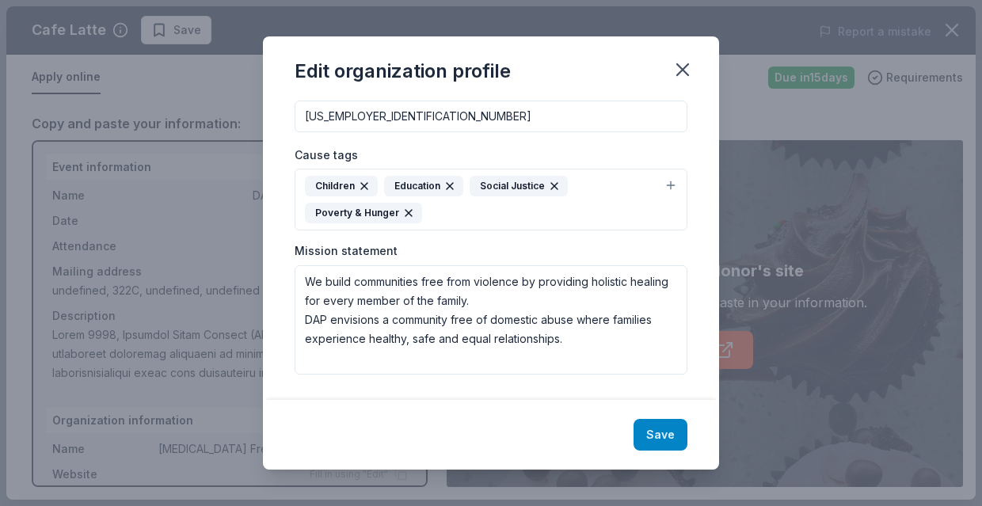
type input "[US_EMPLOYER_IDENTIFICATION_NUMBER]"
click at [662, 435] on button "Save" at bounding box center [661, 435] width 54 height 32
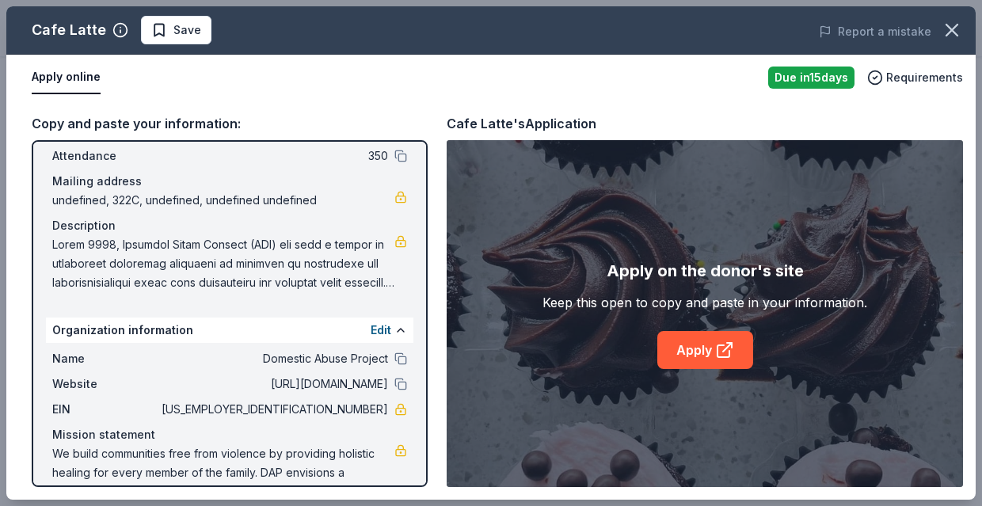
scroll to position [125, 0]
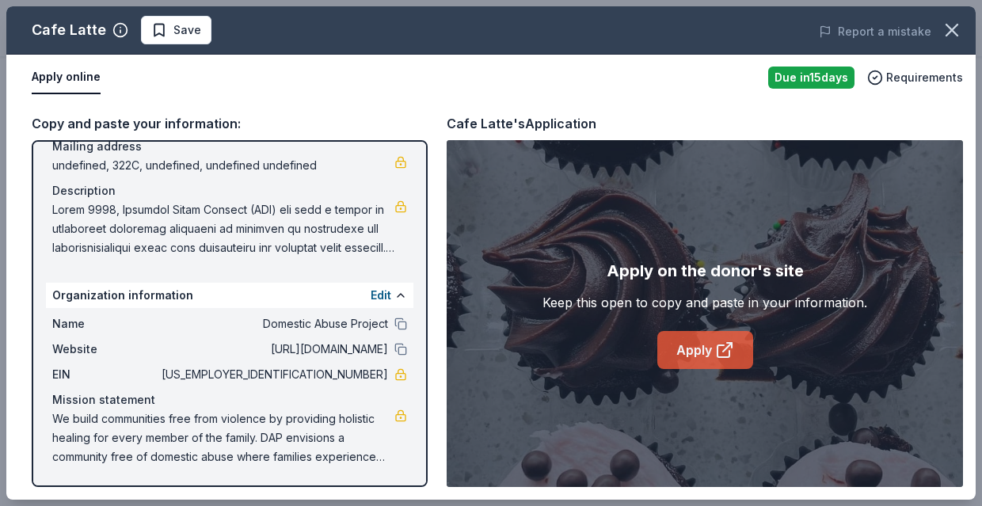
click at [704, 353] on link "Apply" at bounding box center [706, 350] width 96 height 38
